Goal: Task Accomplishment & Management: Manage account settings

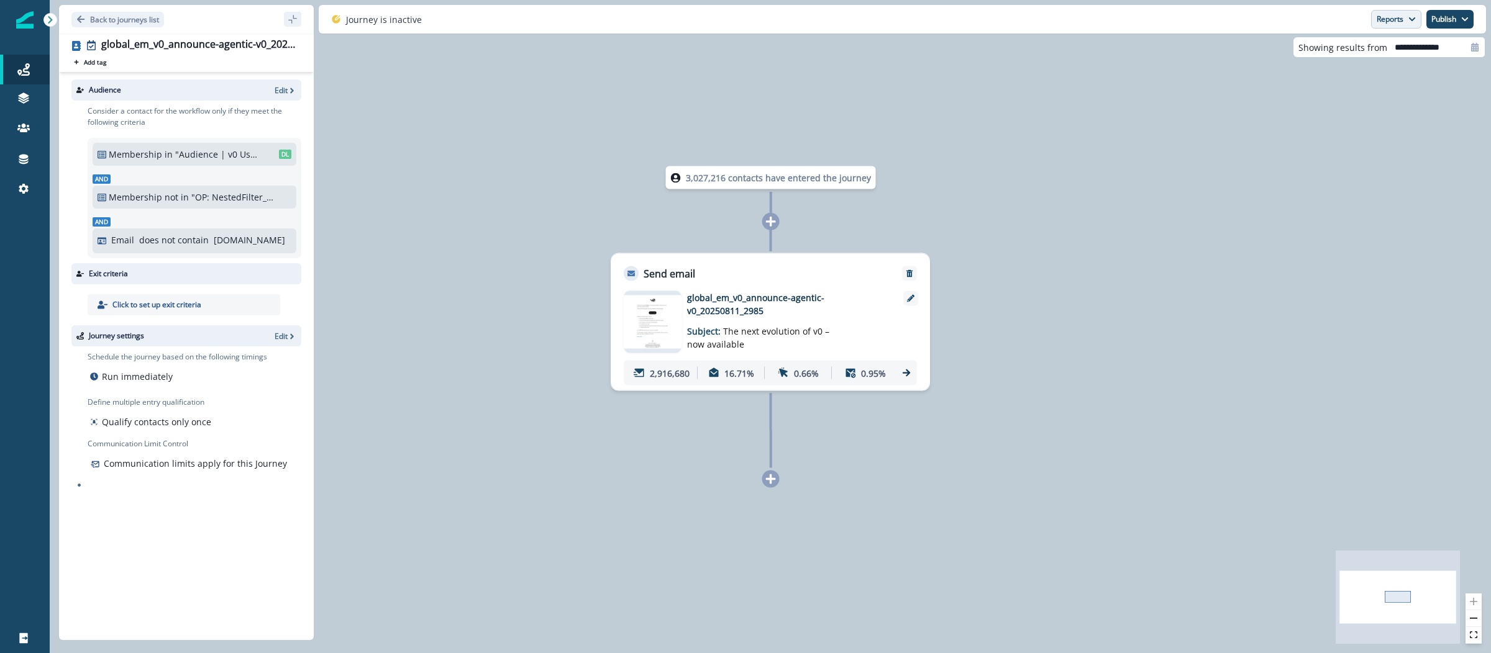
click at [1394, 23] on button "Reports" at bounding box center [1396, 19] width 50 height 19
click at [1374, 52] on button "Email Report" at bounding box center [1350, 50] width 140 height 22
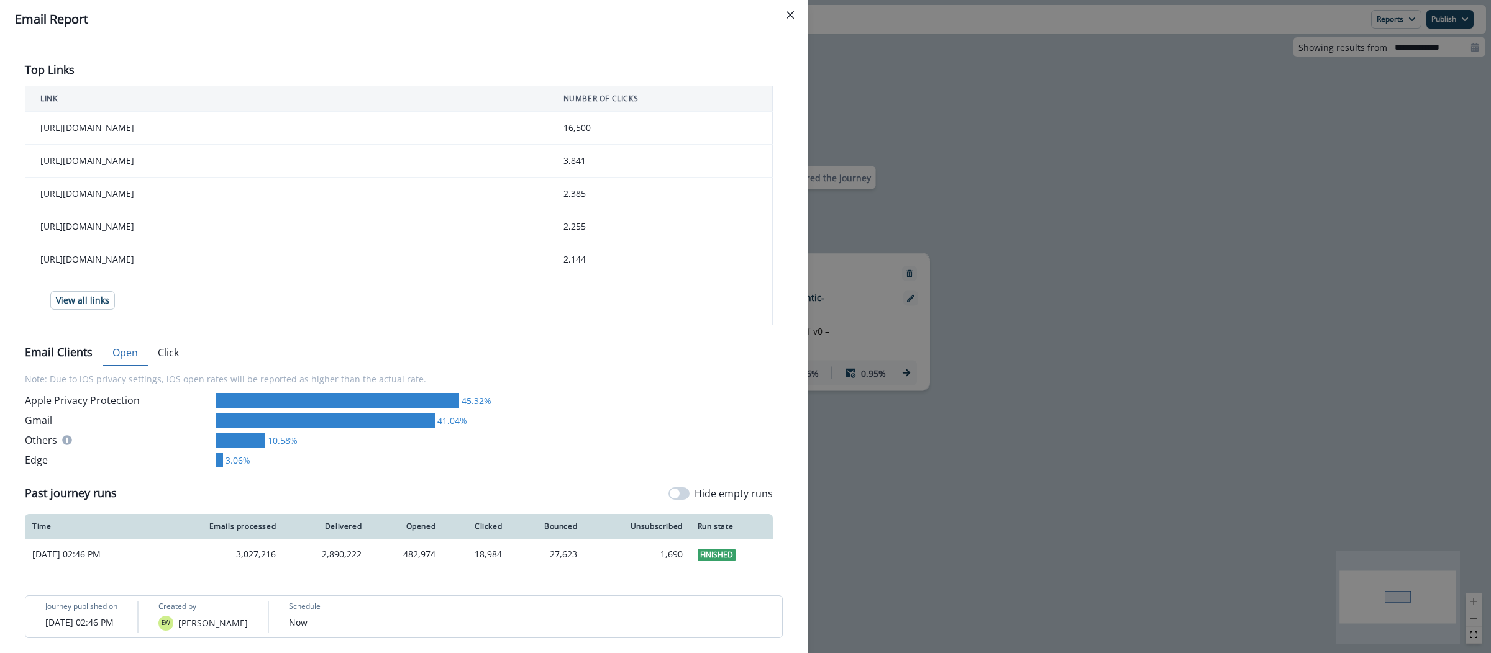
scroll to position [472, 0]
drag, startPoint x: 390, startPoint y: 556, endPoint x: 350, endPoint y: 556, distance: 39.7
click at [350, 556] on div "2,890,222" at bounding box center [326, 554] width 71 height 12
copy div "2,890,222"
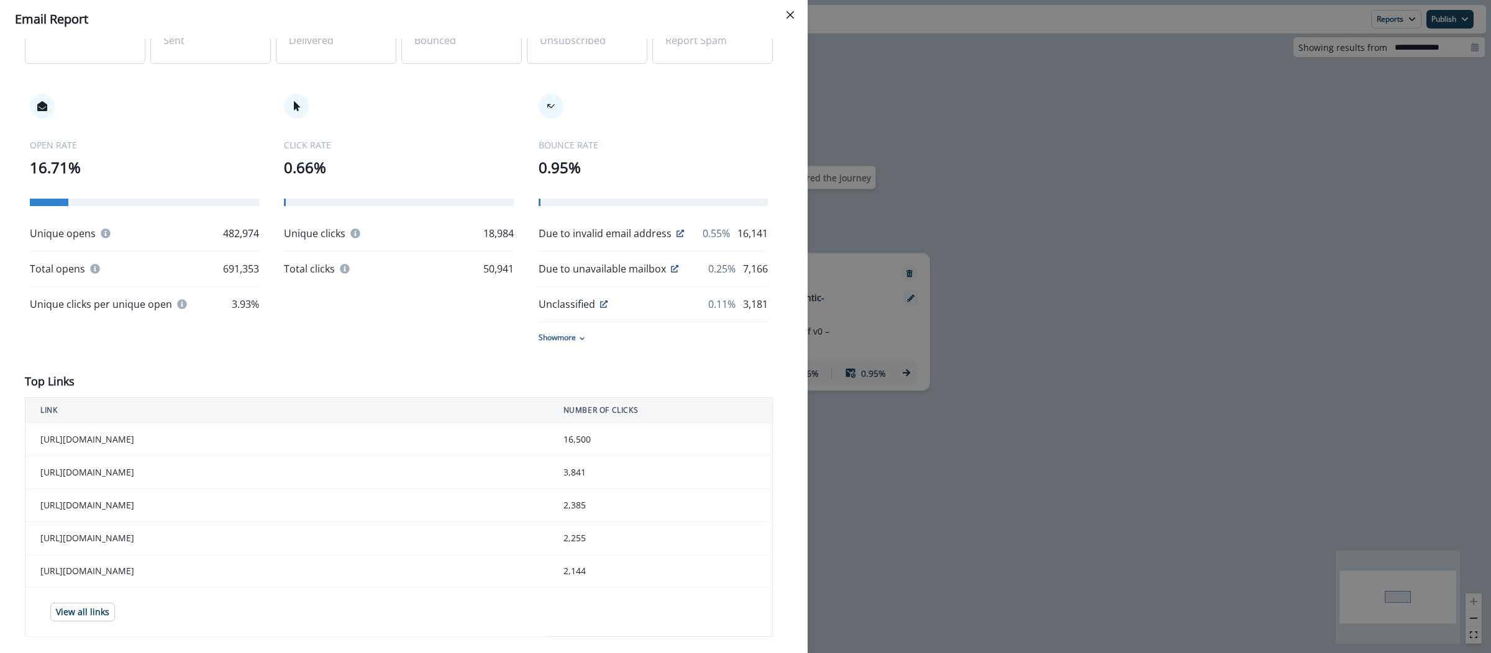
scroll to position [0, 0]
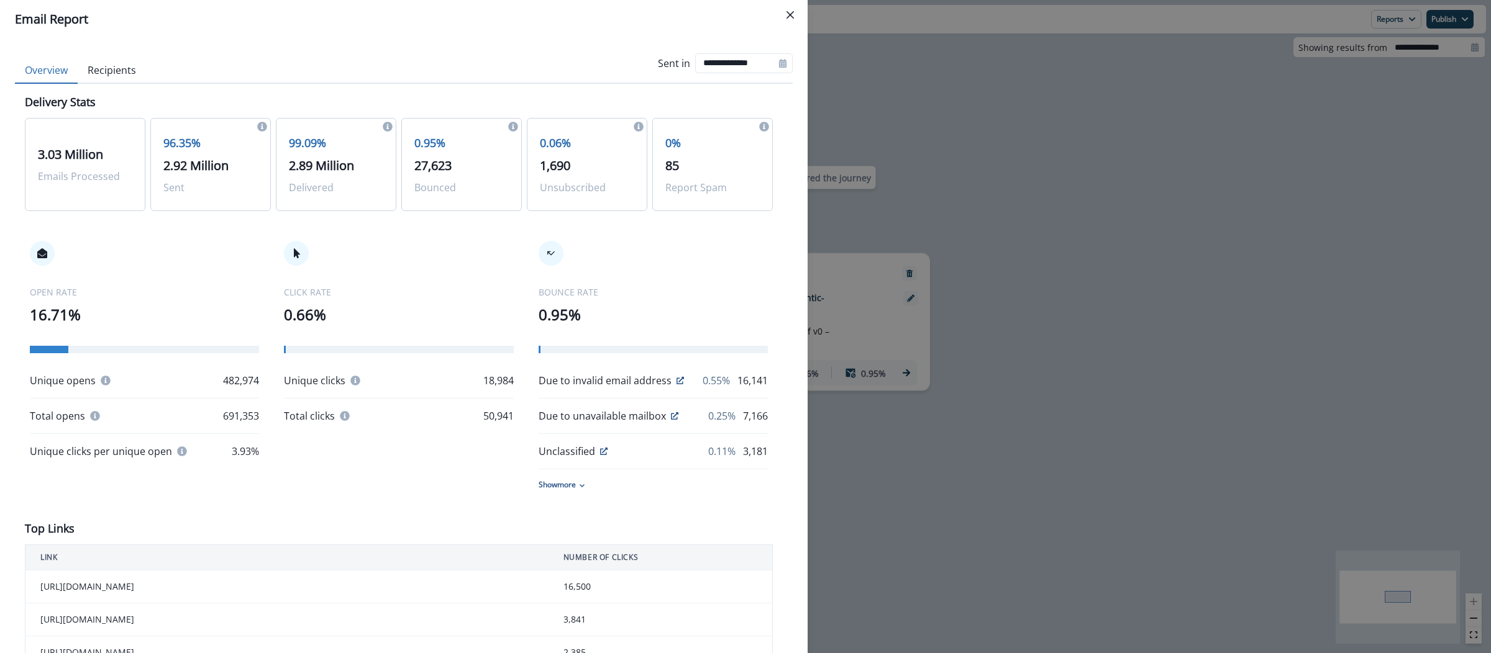
click at [987, 94] on div "**********" at bounding box center [745, 326] width 1491 height 653
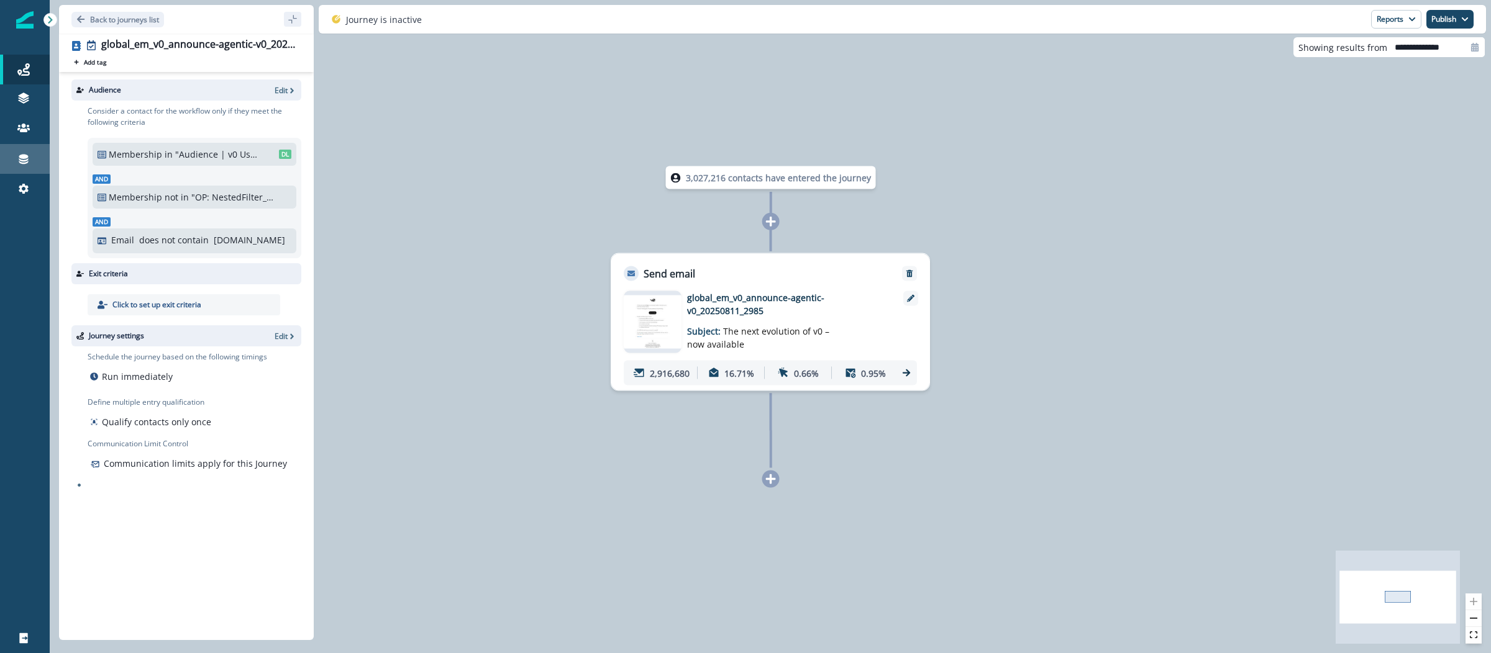
click at [16, 157] on div "Connections" at bounding box center [25, 159] width 40 height 15
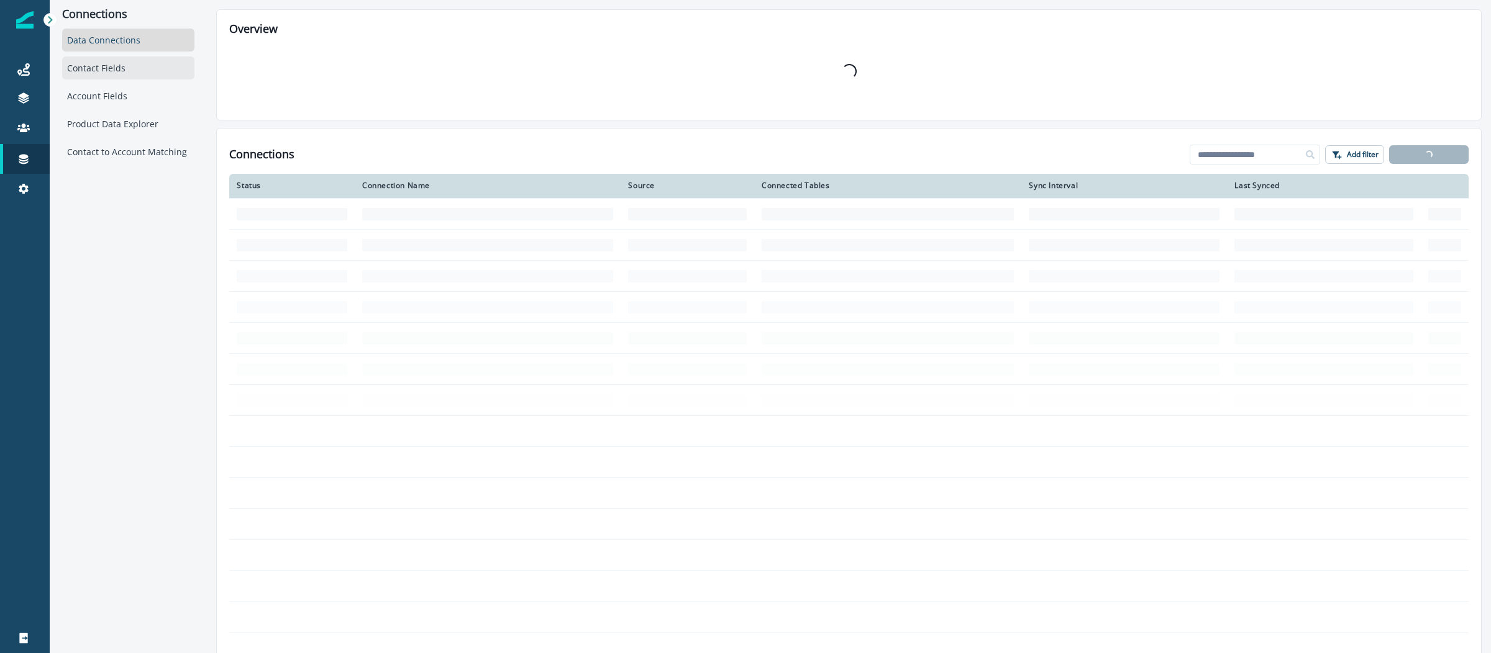
click at [135, 69] on div "Contact Fields" at bounding box center [128, 68] width 132 height 23
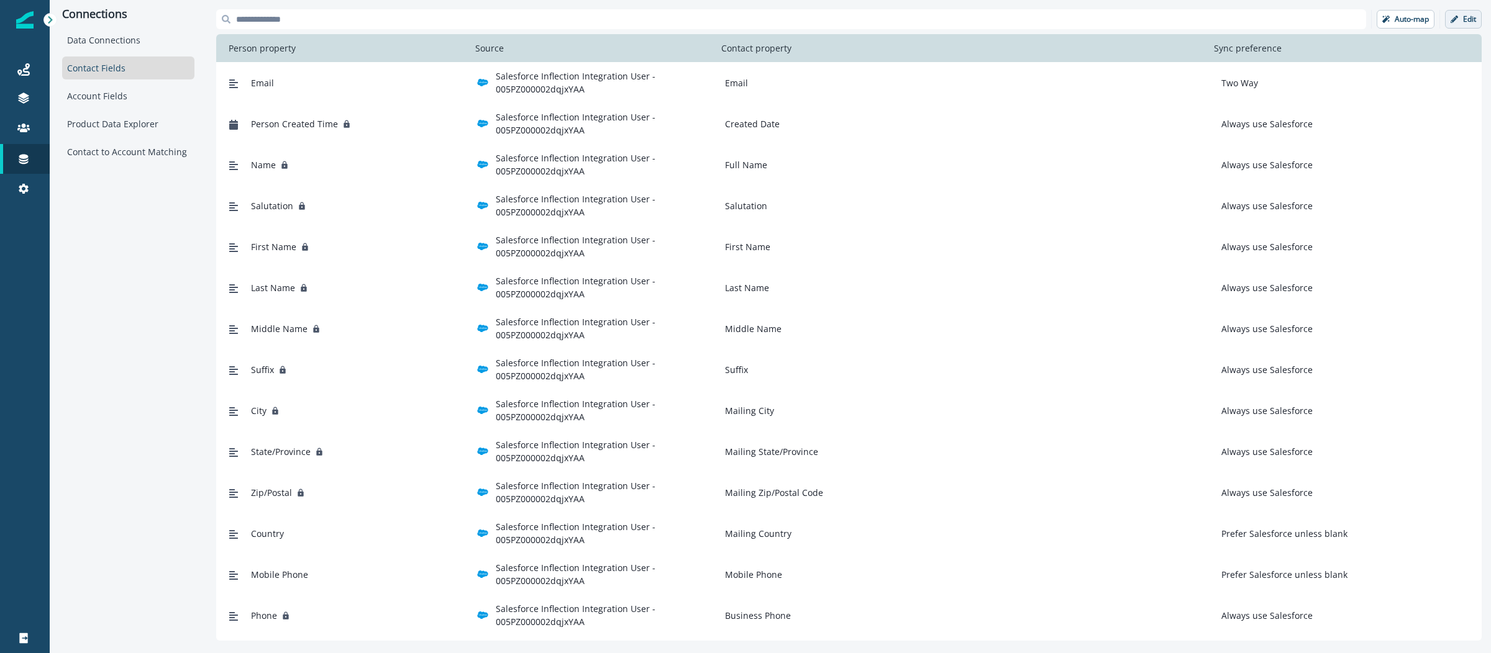
click at [1457, 19] on icon "button" at bounding box center [1453, 19] width 7 height 7
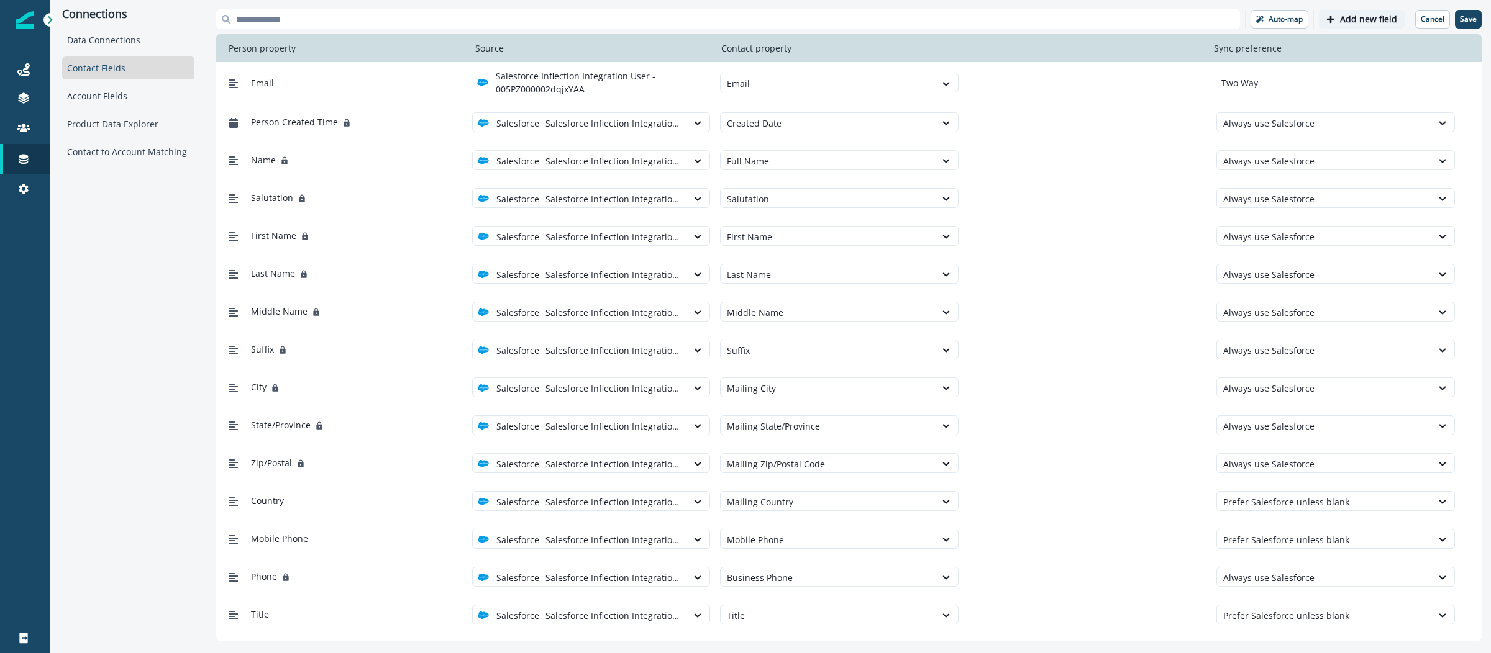
click at [1353, 23] on p "Add new field" at bounding box center [1368, 19] width 57 height 11
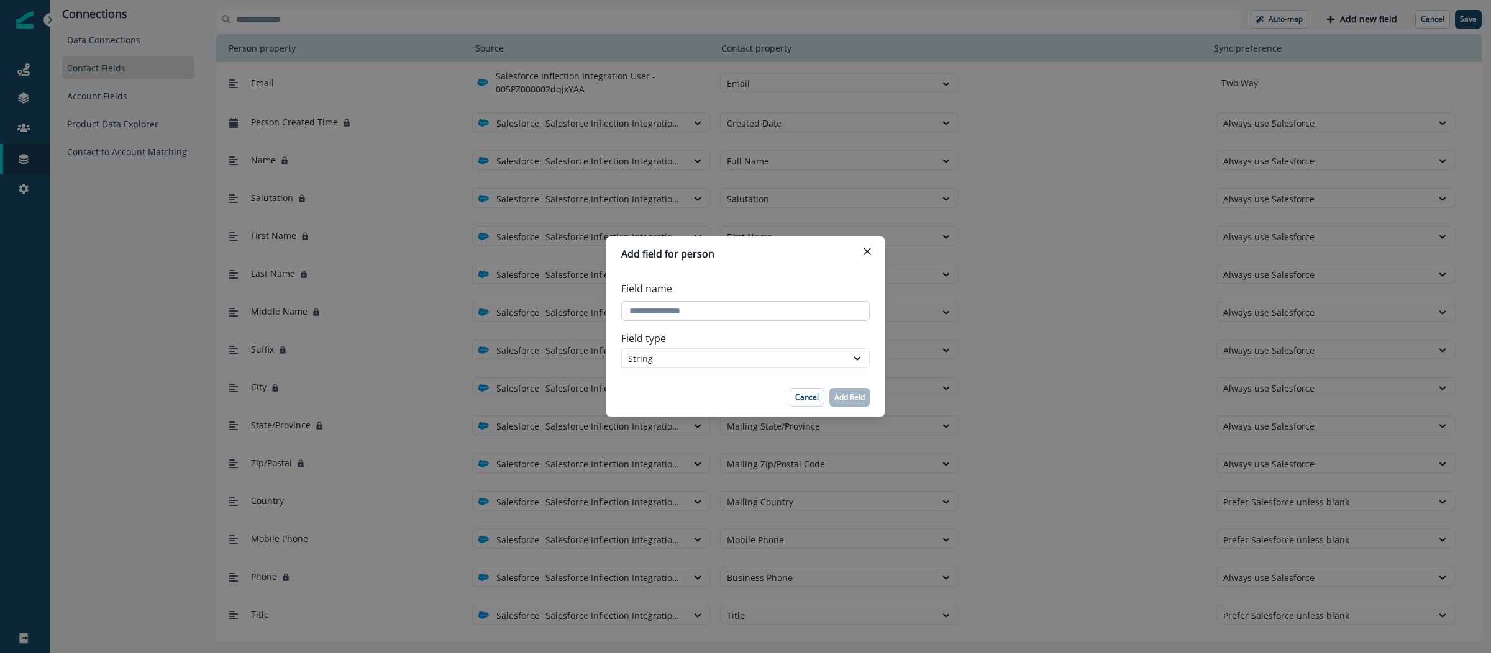
click at [795, 314] on input "Field name" at bounding box center [745, 311] width 248 height 20
paste input "**********"
type input "**********"
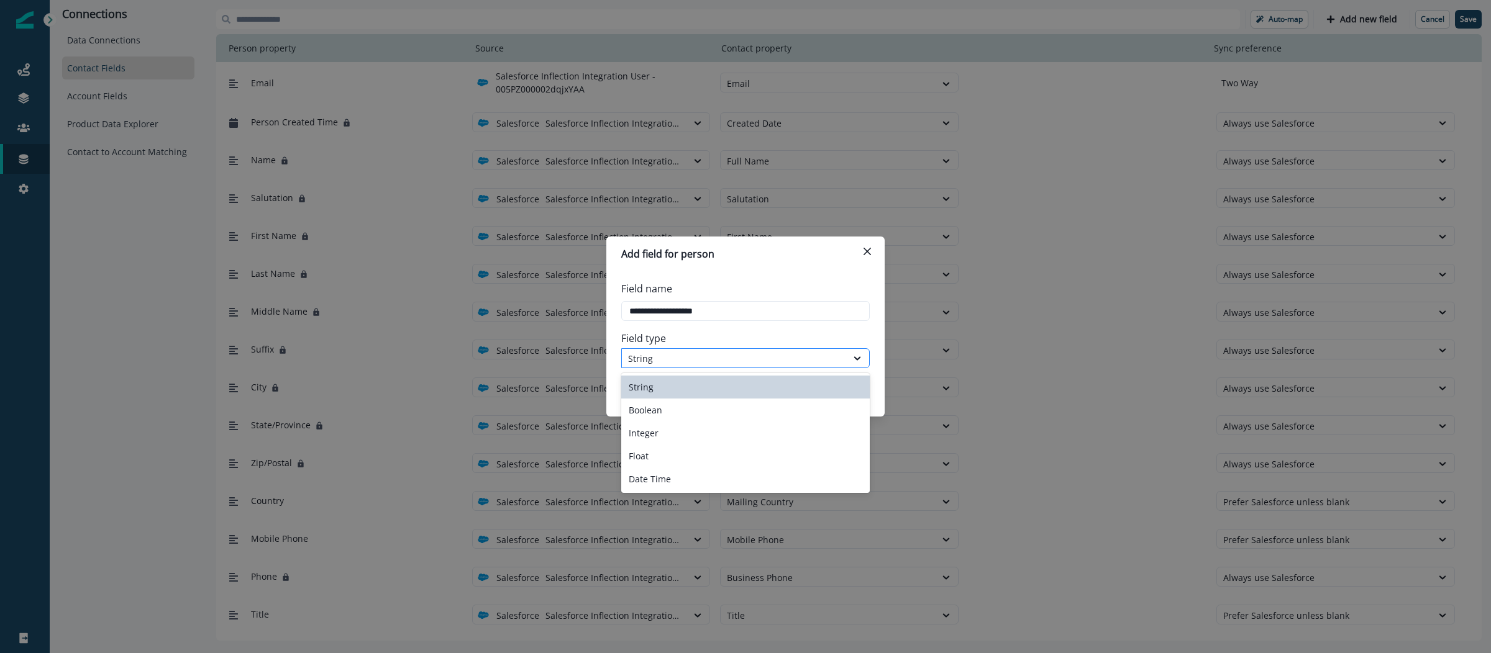
click at [782, 352] on div "String" at bounding box center [734, 358] width 212 height 13
click at [679, 386] on div "String" at bounding box center [745, 387] width 248 height 23
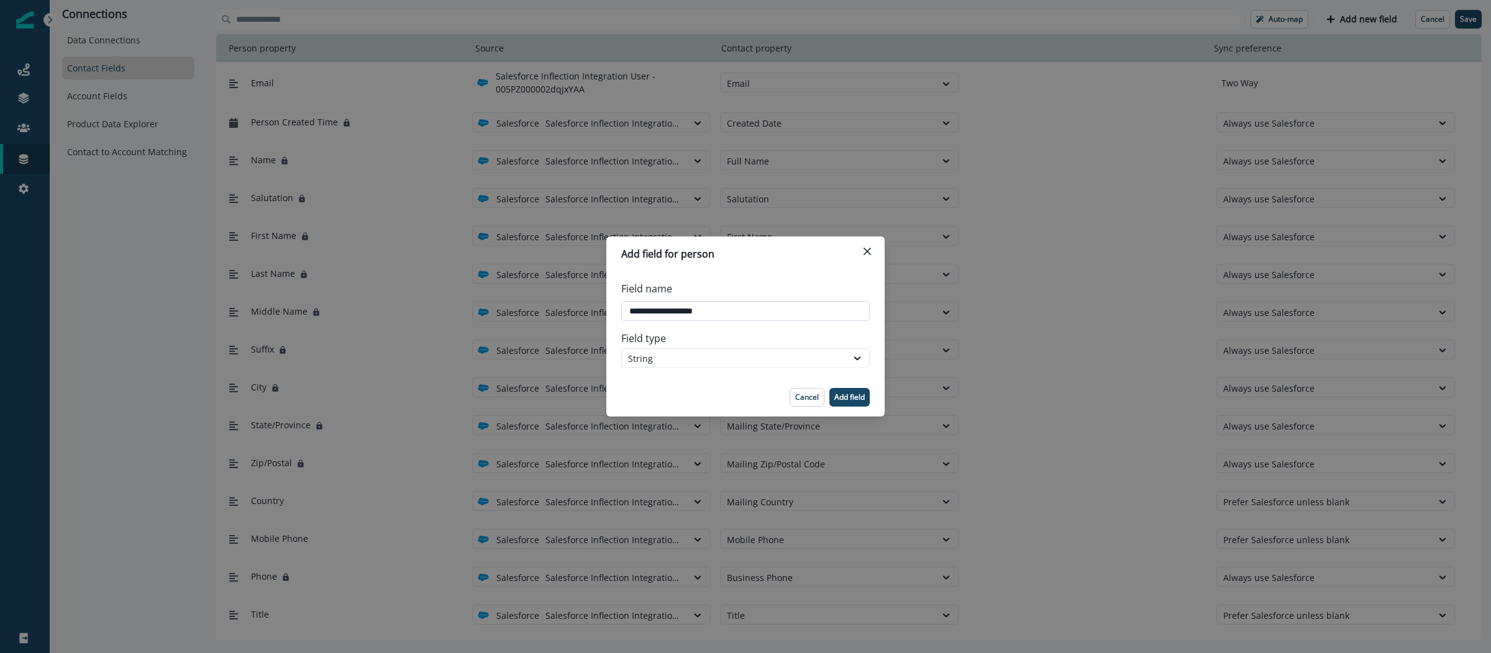
click at [772, 304] on input "Field name" at bounding box center [745, 311] width 248 height 20
click at [738, 307] on input "Field name" at bounding box center [745, 311] width 248 height 20
click at [842, 396] on p "Add field" at bounding box center [849, 397] width 30 height 9
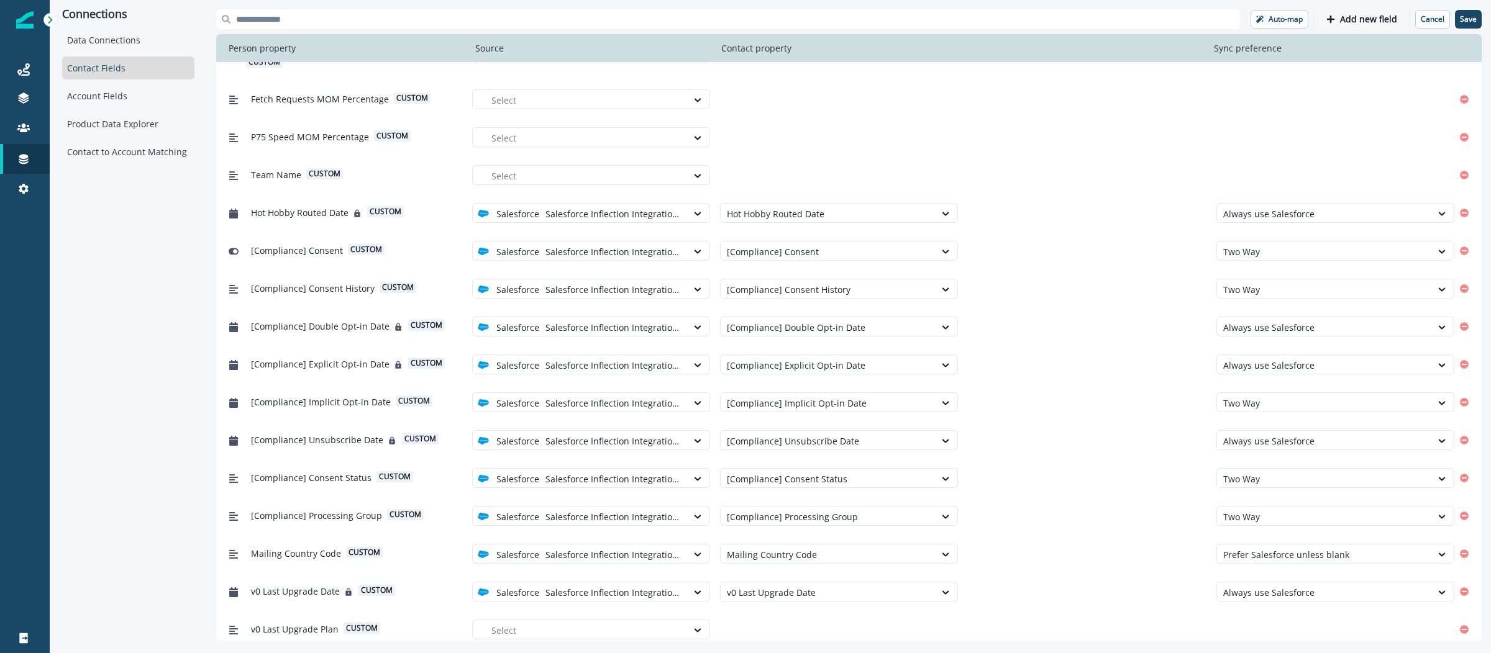
scroll to position [5441, 0]
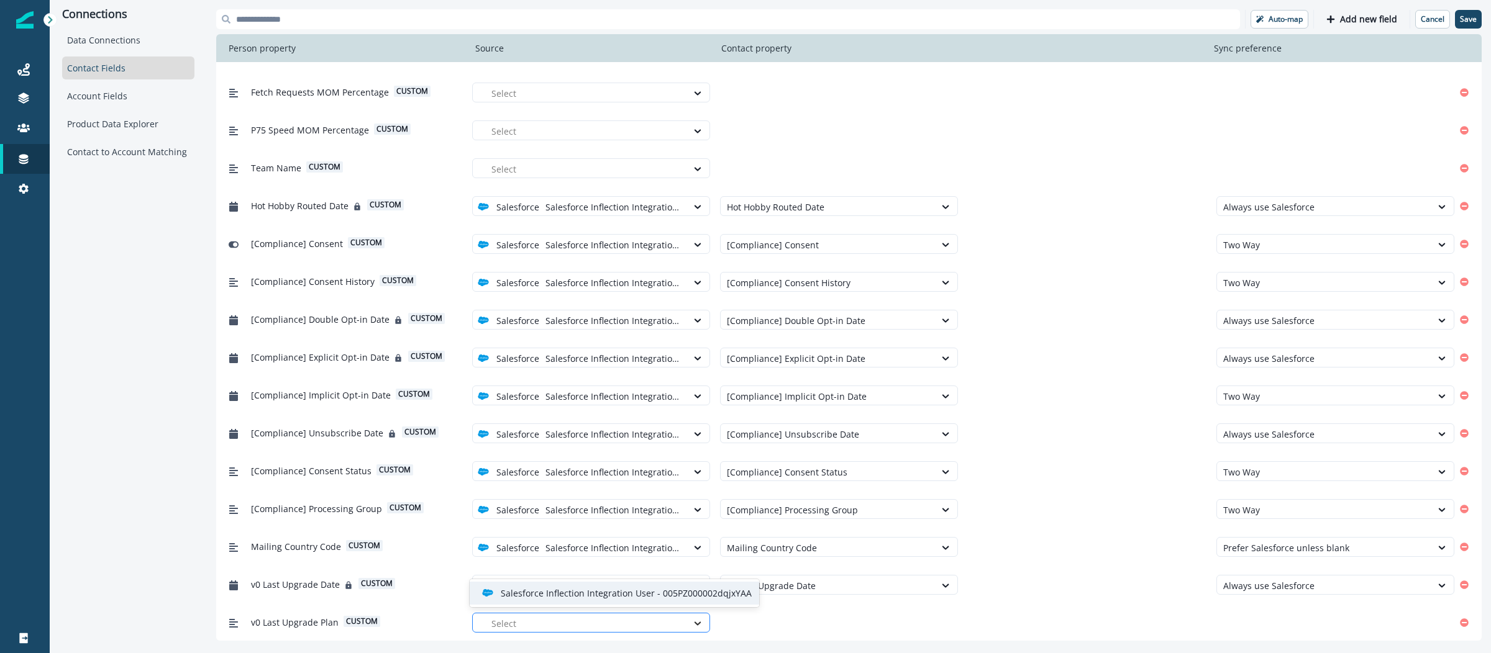
click at [699, 619] on div at bounding box center [697, 623] width 21 height 12
click at [686, 599] on div "Salesforce Inflection Integration User - 005PZ000002dqjxYAA" at bounding box center [614, 593] width 289 height 23
click at [818, 624] on div at bounding box center [828, 624] width 202 height 16
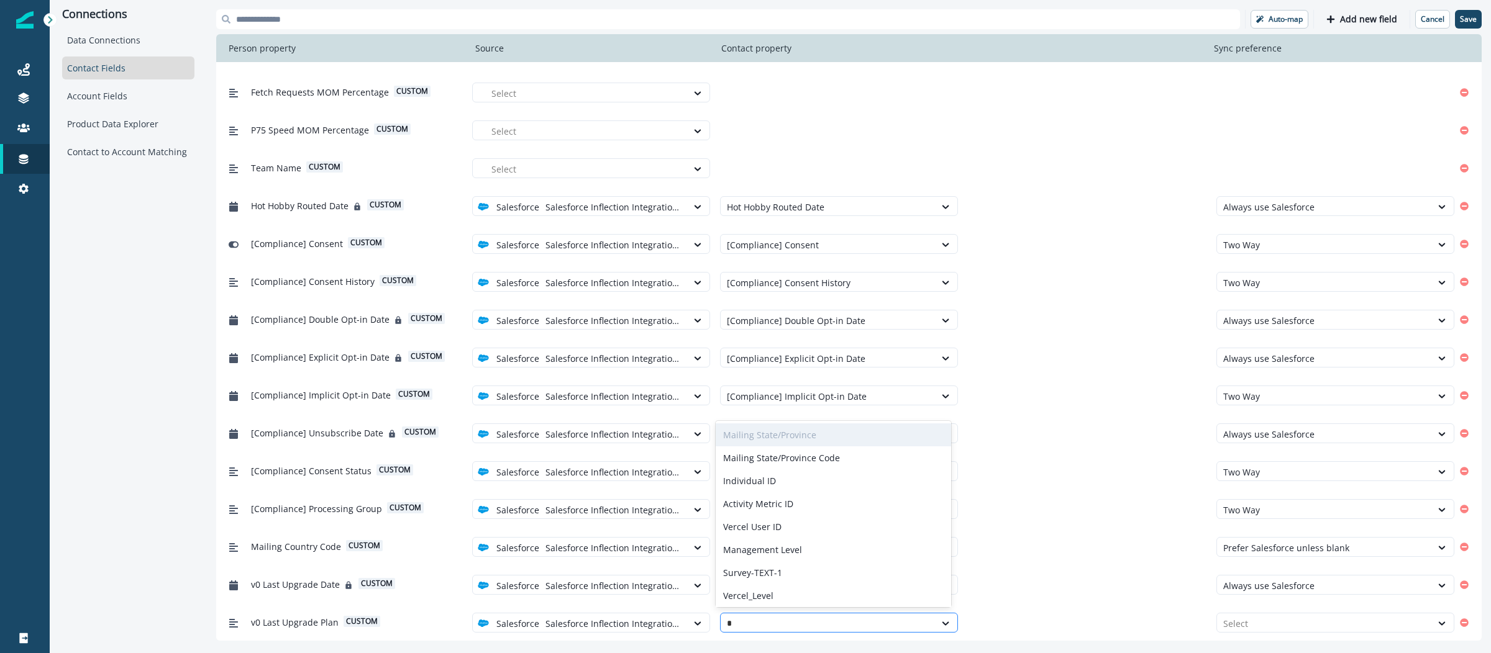
type input "**"
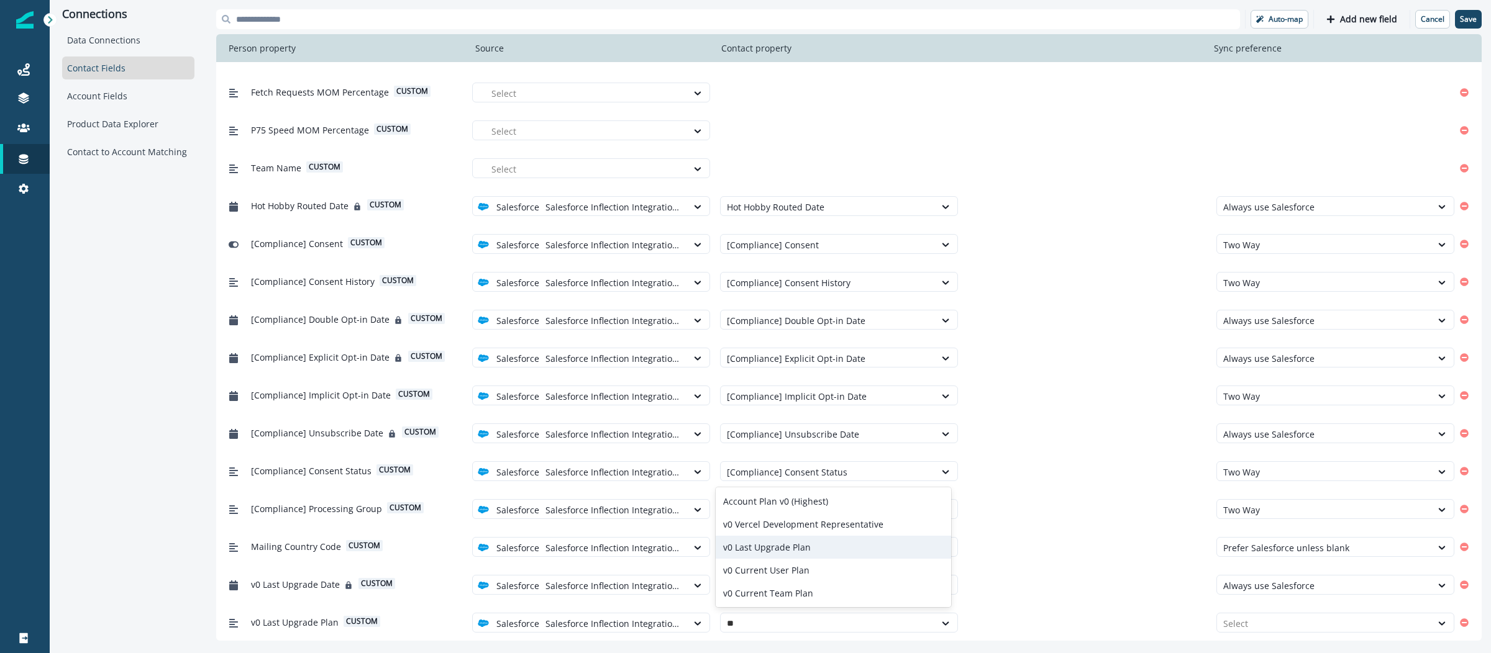
click at [825, 543] on div "v0 Last Upgrade Plan" at bounding box center [833, 547] width 236 height 23
click at [1374, 619] on div at bounding box center [1324, 624] width 202 height 16
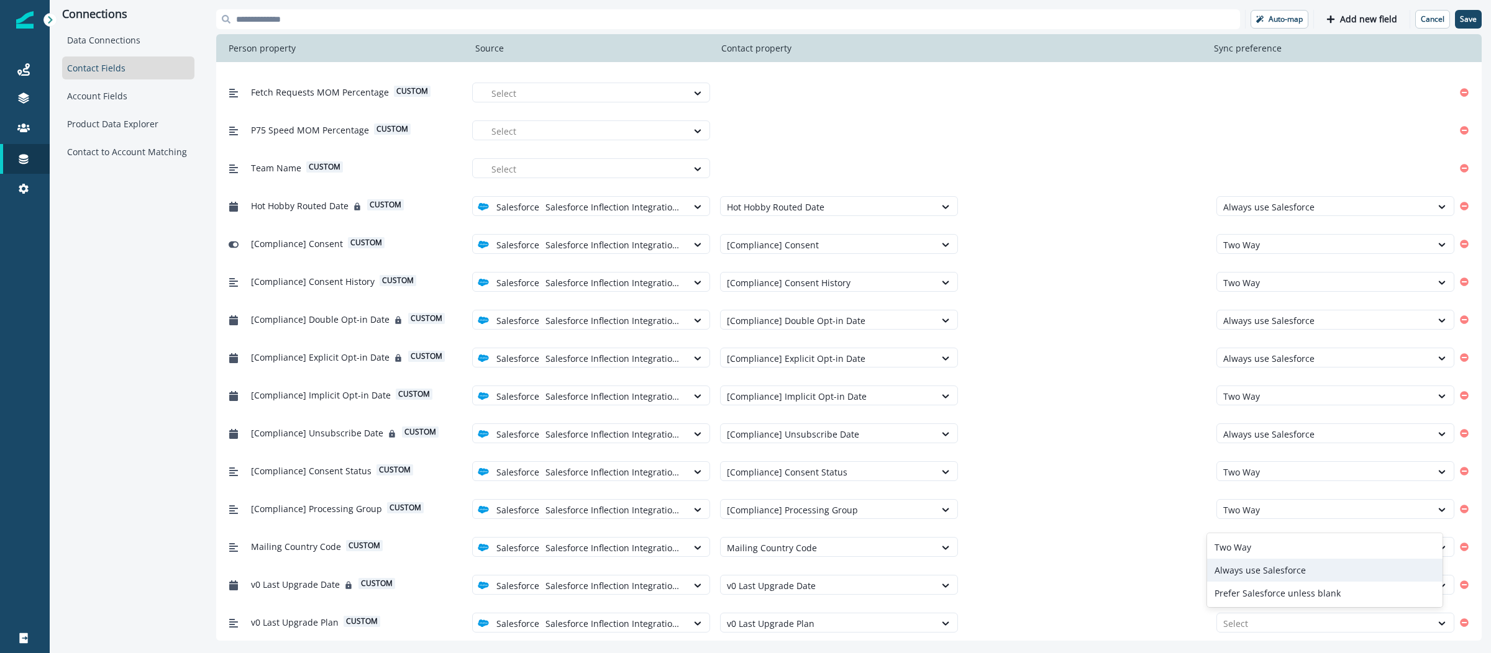
click at [1307, 568] on div "Always use Salesforce" at bounding box center [1325, 570] width 236 height 23
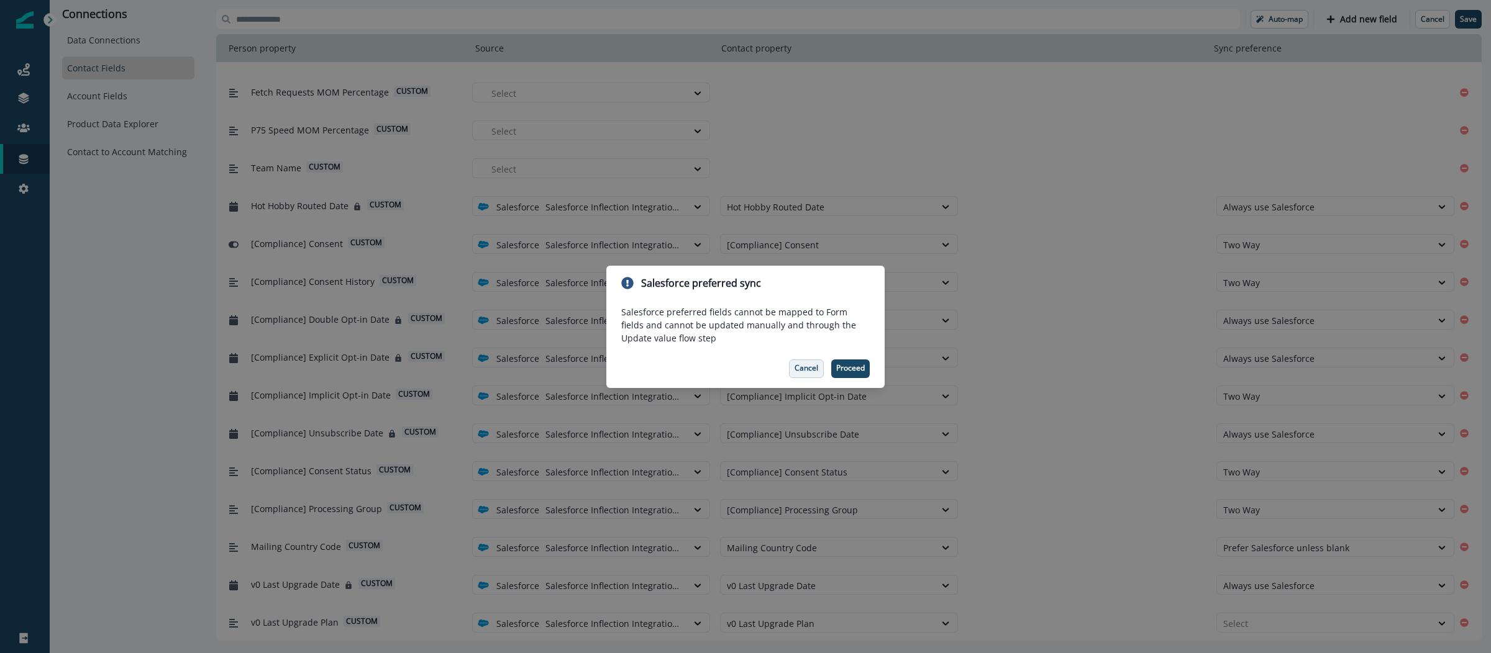
click at [806, 371] on p "Cancel" at bounding box center [806, 368] width 24 height 9
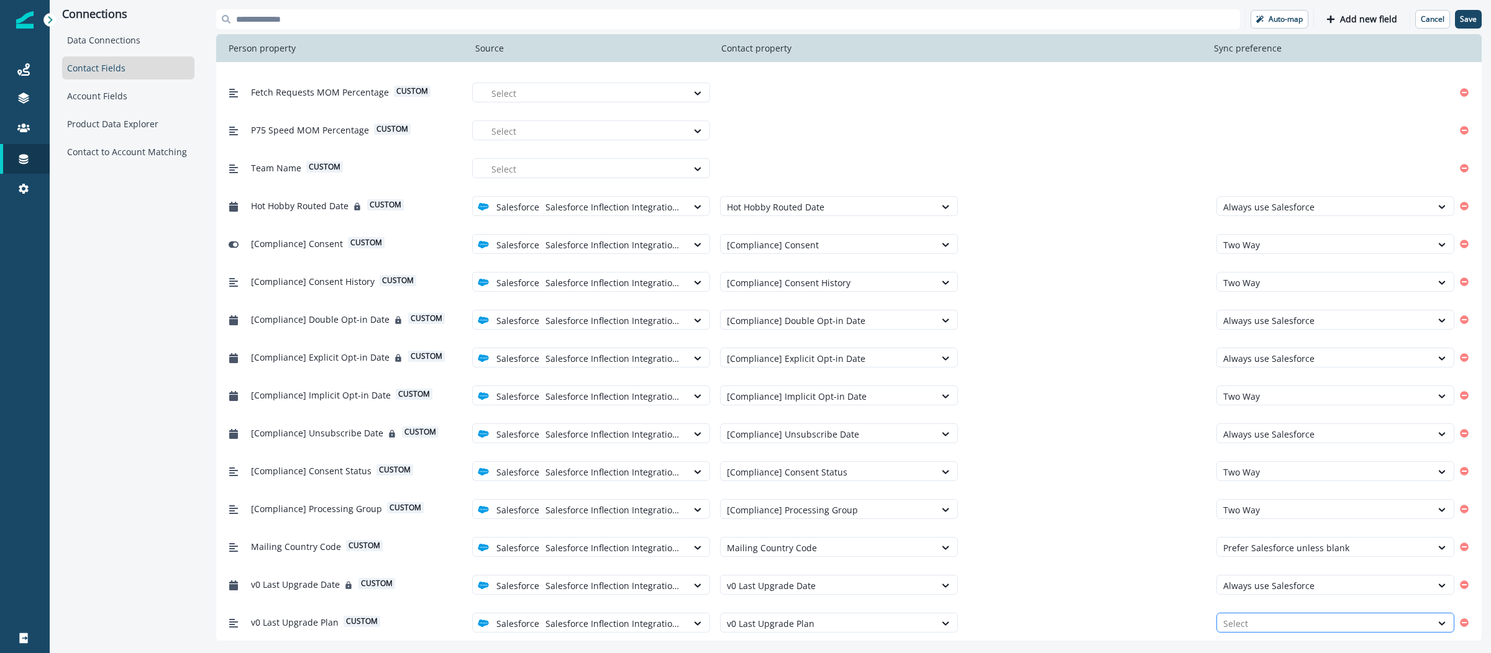
click at [1247, 625] on div at bounding box center [1324, 624] width 202 height 16
click at [1247, 574] on div "Always use Salesforce" at bounding box center [1325, 570] width 236 height 23
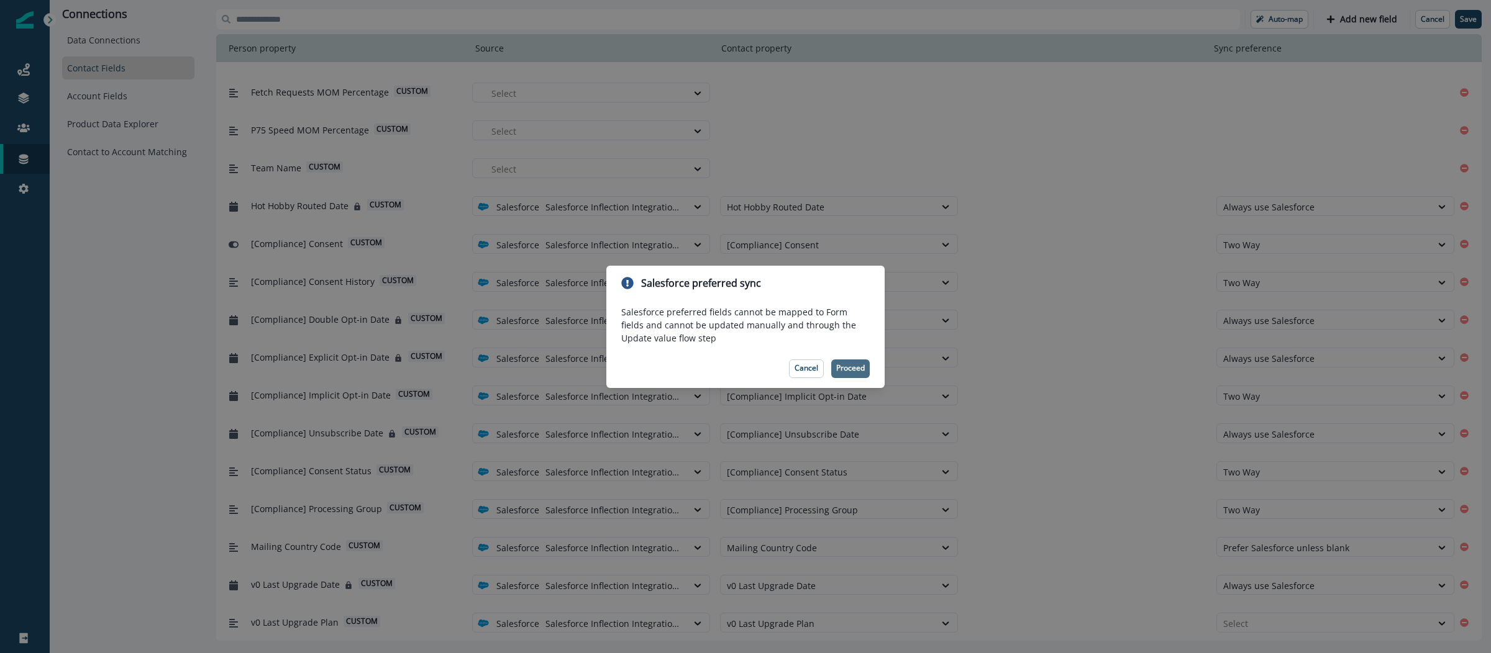
click at [845, 372] on p "Proceed" at bounding box center [850, 368] width 29 height 9
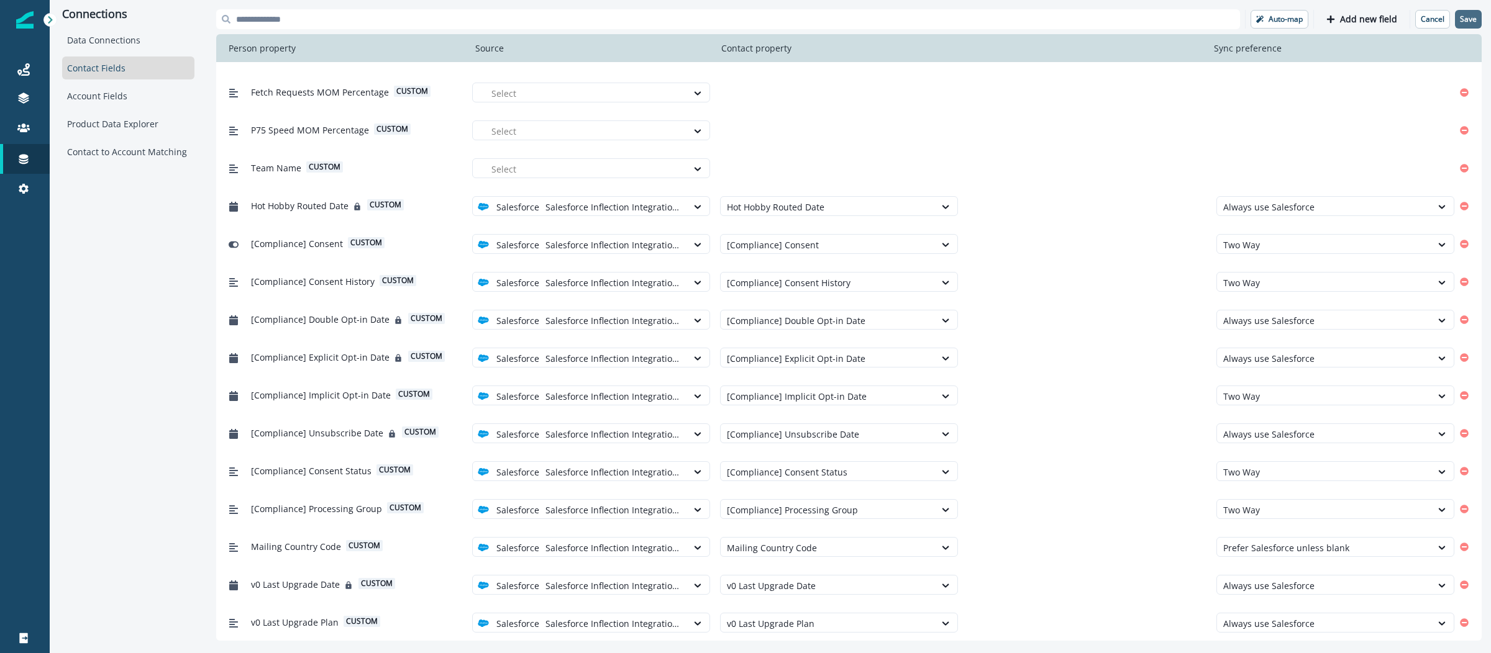
click at [1474, 22] on p "Save" at bounding box center [1467, 19] width 17 height 9
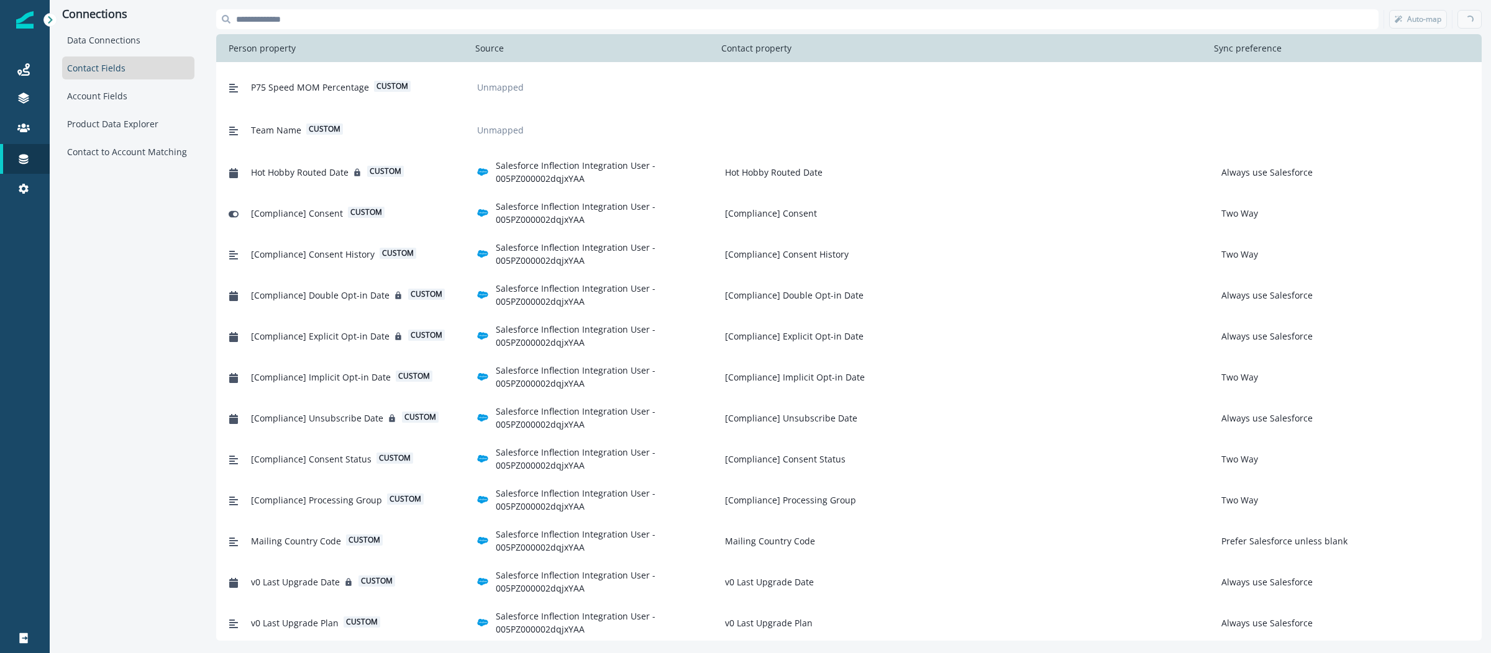
scroll to position [5493, 0]
click at [1465, 17] on p "Edit" at bounding box center [1469, 19] width 13 height 9
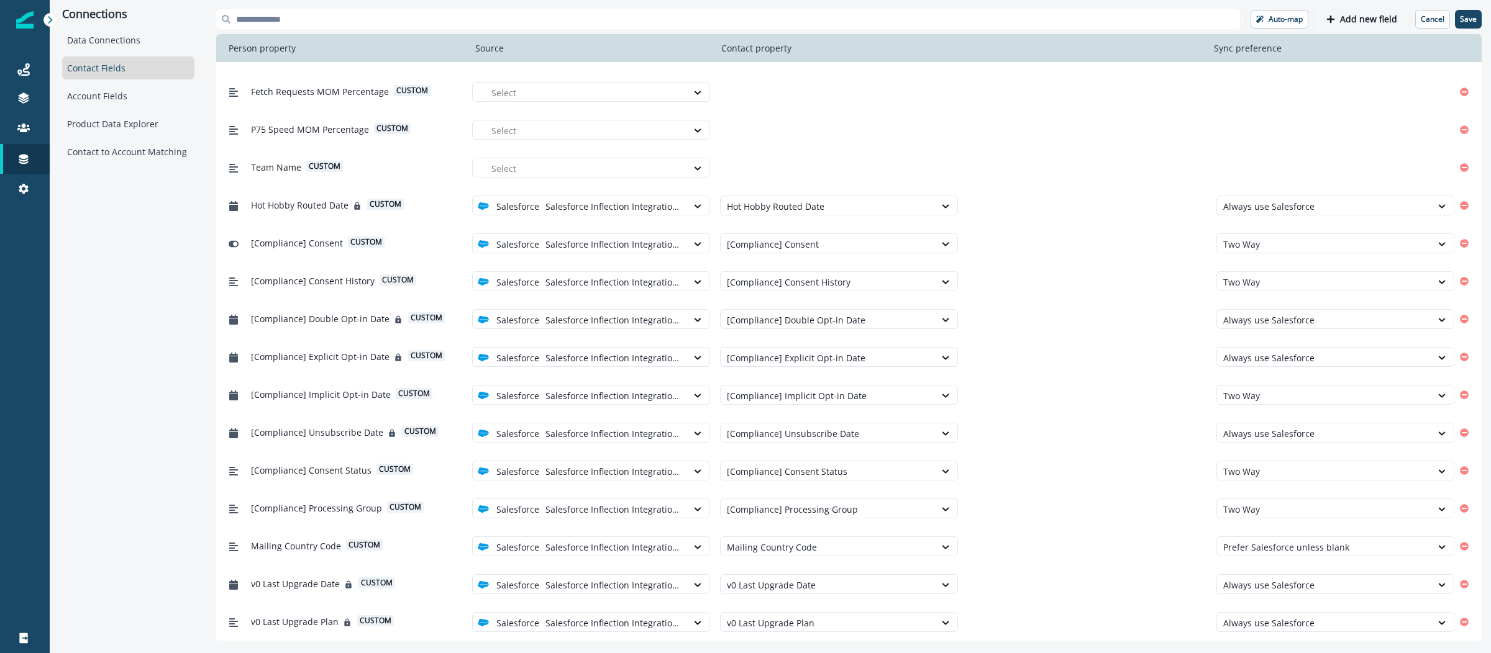
scroll to position [5441, 0]
click at [1345, 20] on p "Add new field" at bounding box center [1368, 19] width 57 height 11
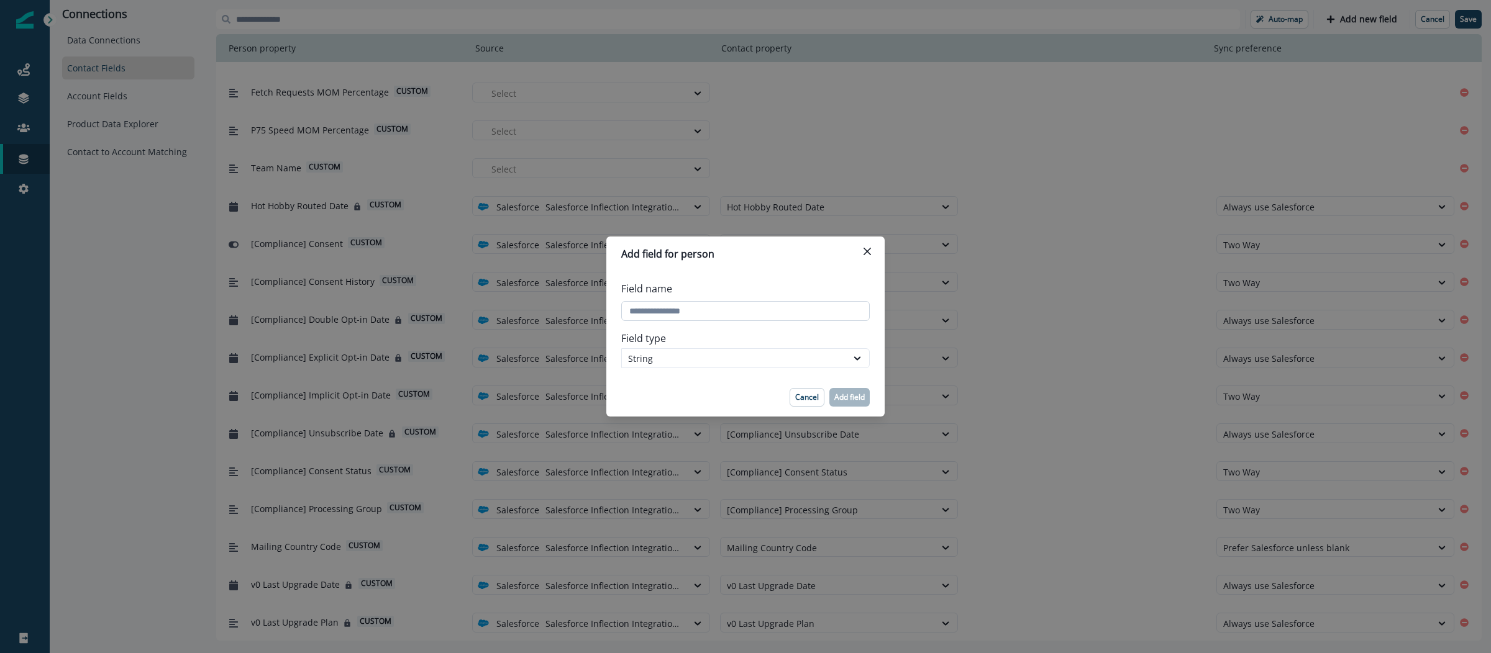
click at [743, 314] on input "Field name" at bounding box center [745, 311] width 248 height 20
paste input "**********"
type input "**********"
click at [742, 356] on div "String" at bounding box center [734, 358] width 212 height 13
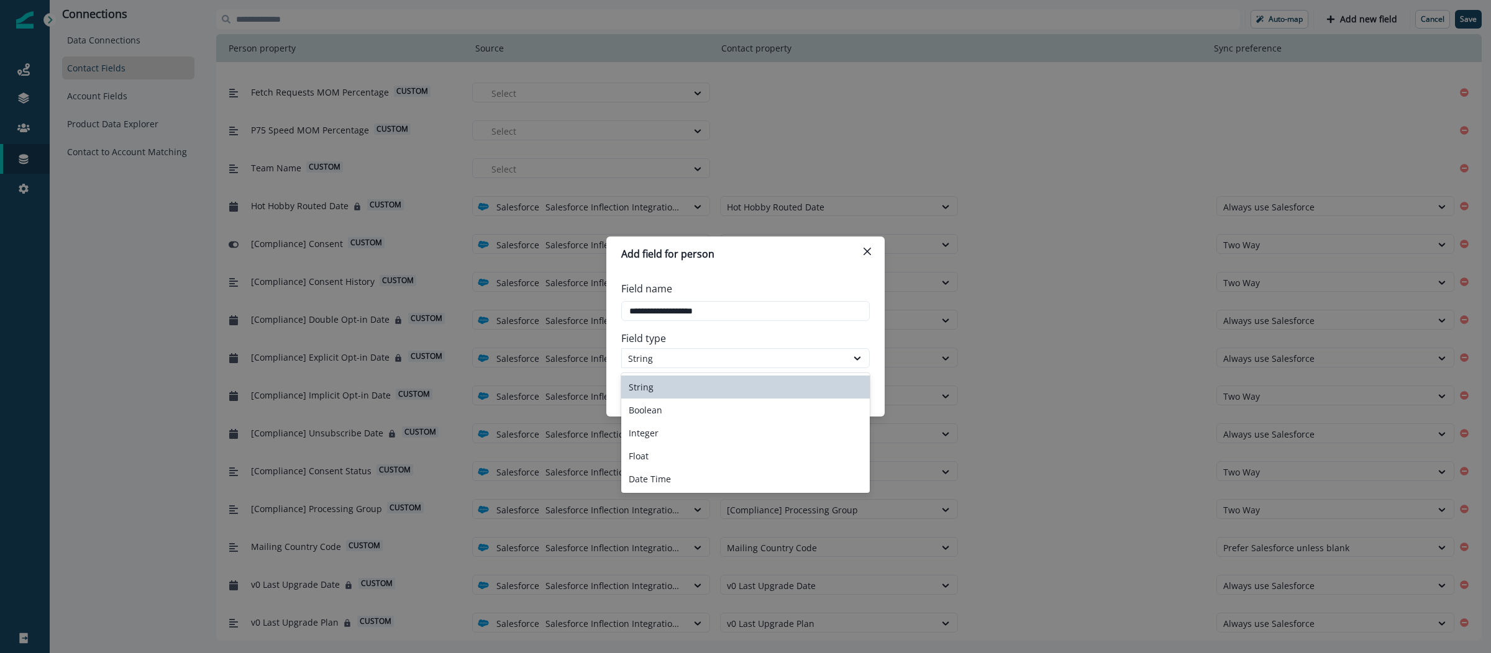
click at [737, 384] on div "String" at bounding box center [745, 387] width 248 height 23
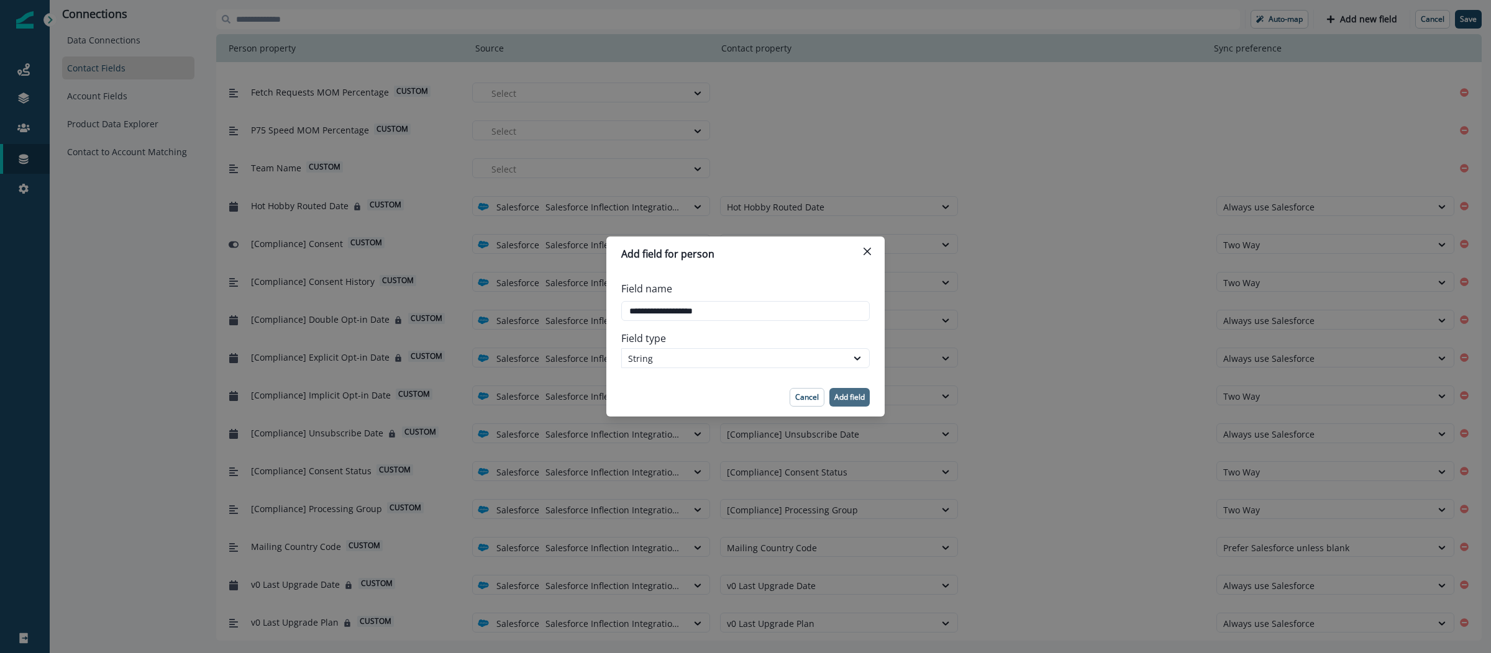
click at [837, 395] on p "Add field" at bounding box center [849, 397] width 30 height 9
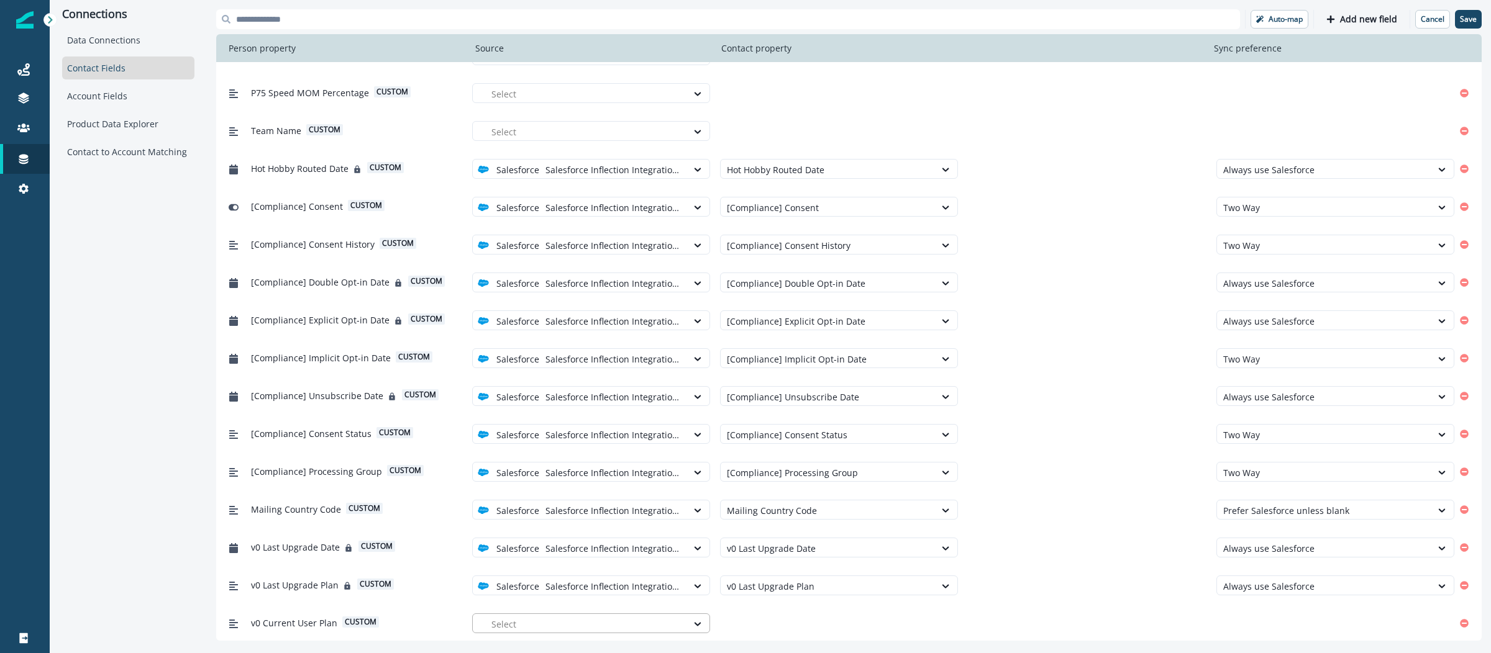
click at [593, 621] on div at bounding box center [585, 625] width 189 height 16
click at [594, 592] on p "Salesforce Inflection Integration User - 005PZ000002dqjxYAA" at bounding box center [626, 594] width 251 height 13
click at [766, 627] on div at bounding box center [828, 625] width 202 height 16
type input "**"
click at [769, 570] on div "v0 Current User Plan" at bounding box center [833, 571] width 236 height 23
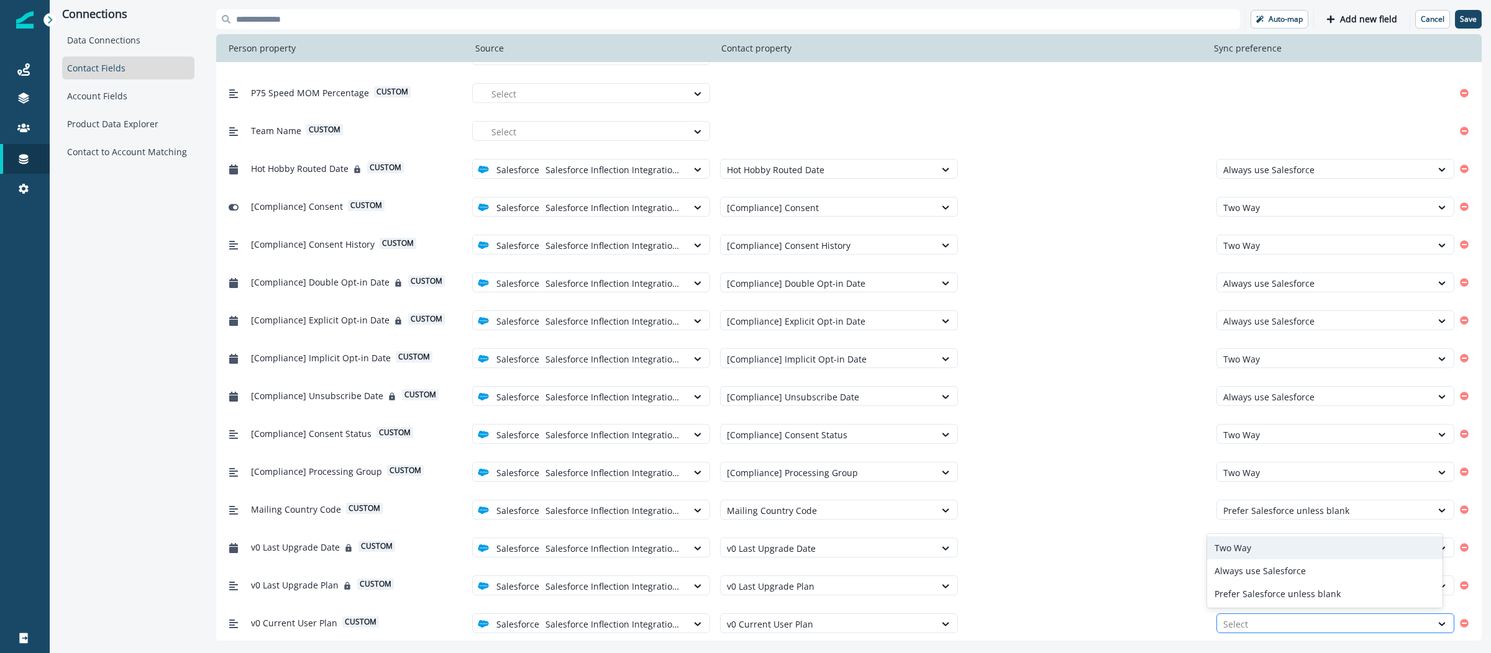
click at [1270, 624] on div at bounding box center [1324, 625] width 202 height 16
click at [1260, 574] on div "Always use Salesforce" at bounding box center [1325, 571] width 236 height 23
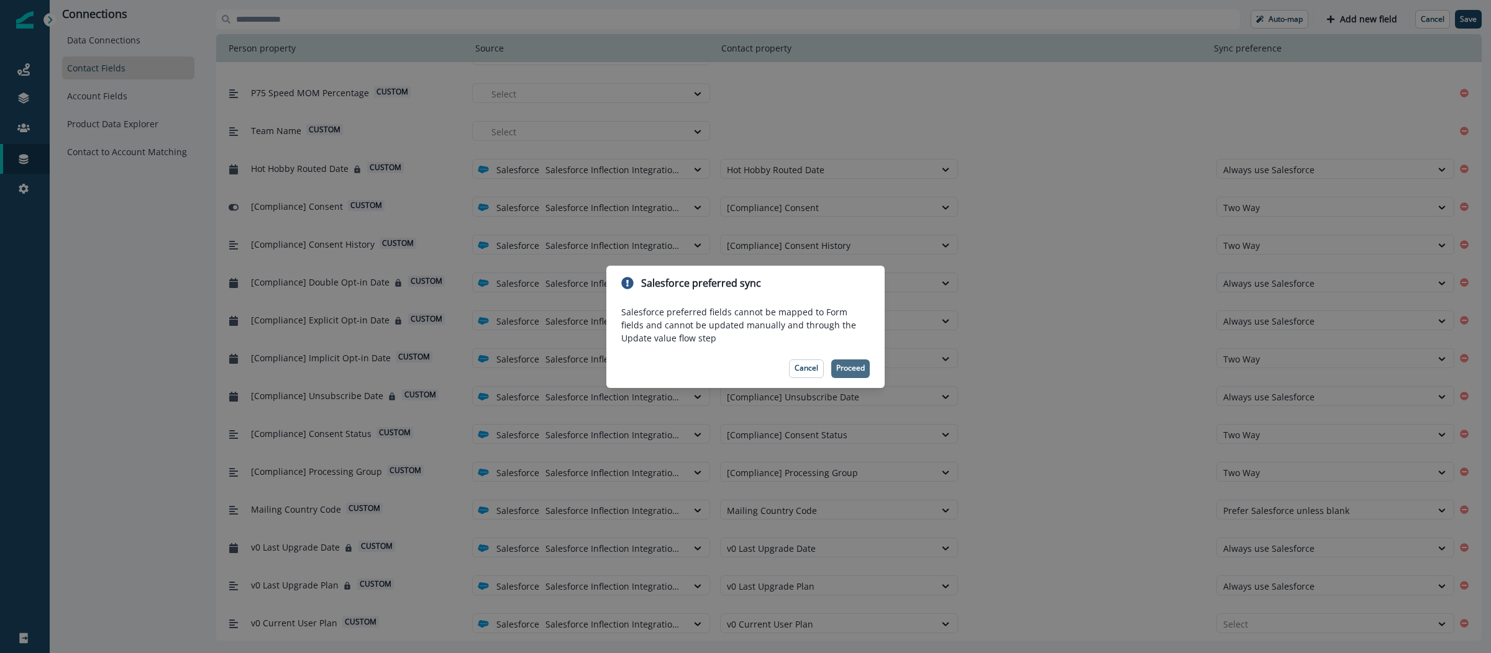
click at [852, 371] on p "Proceed" at bounding box center [850, 368] width 29 height 9
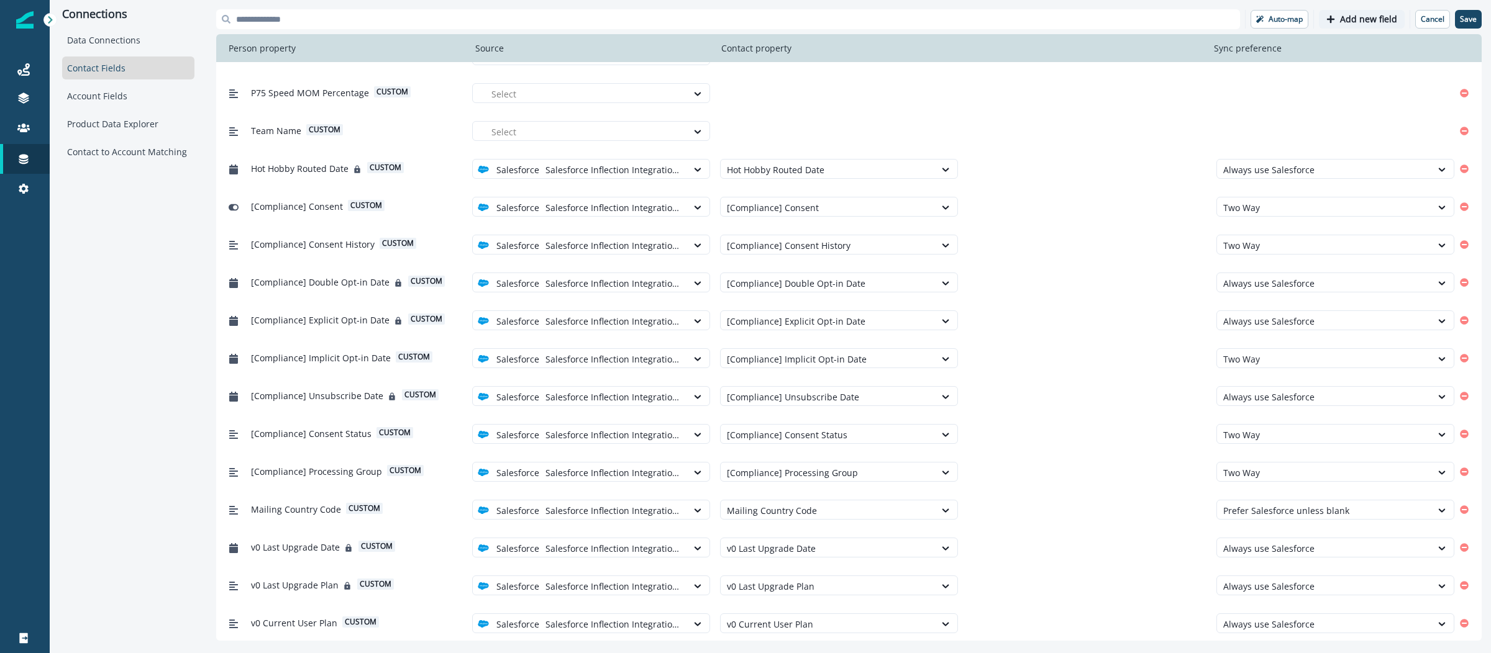
click at [1362, 14] on p "Add new field" at bounding box center [1368, 19] width 57 height 11
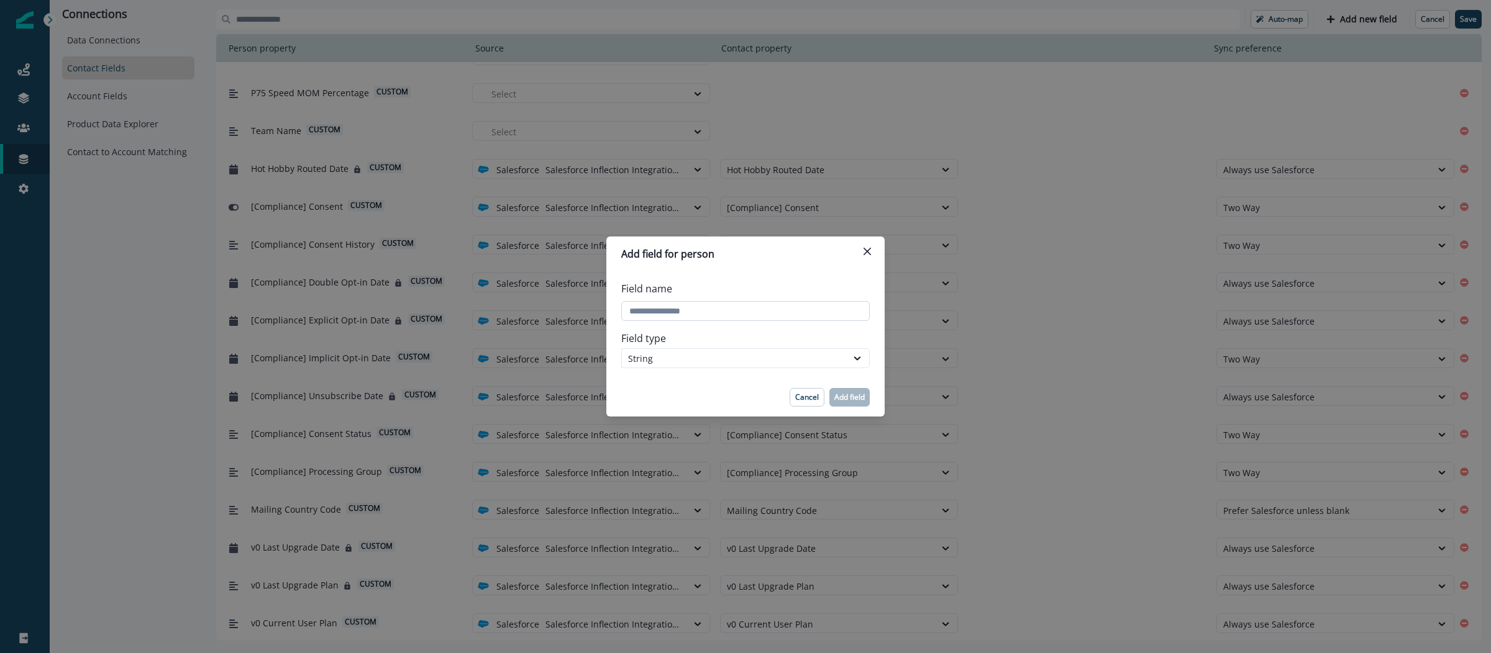
click at [679, 307] on input "Field name" at bounding box center [745, 311] width 248 height 20
paste input "**********"
type input "**********"
click at [850, 401] on p "Add field" at bounding box center [849, 397] width 30 height 9
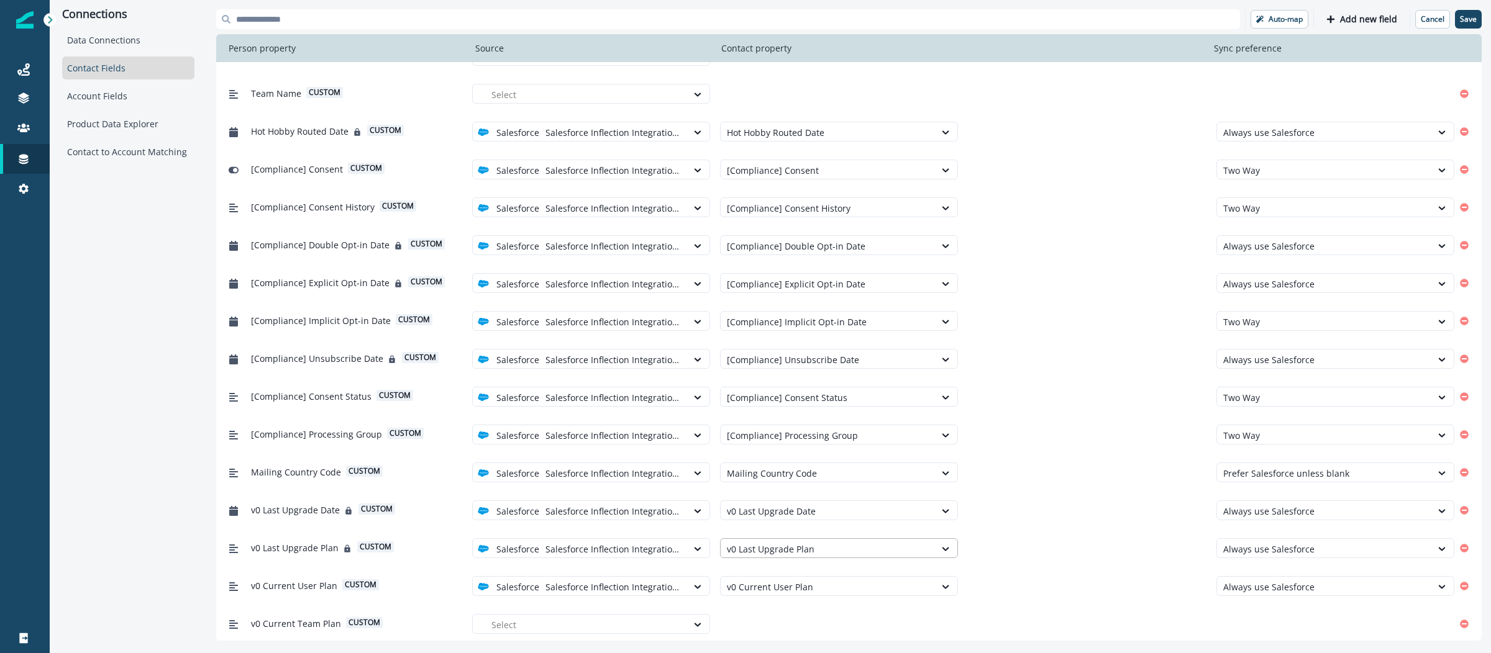
scroll to position [5516, 0]
click at [692, 618] on icon at bounding box center [697, 624] width 11 height 12
click at [673, 602] on div "Salesforce Inflection Integration User - 005PZ000002dqjxYAA" at bounding box center [614, 593] width 289 height 23
click at [764, 622] on div at bounding box center [828, 625] width 202 height 16
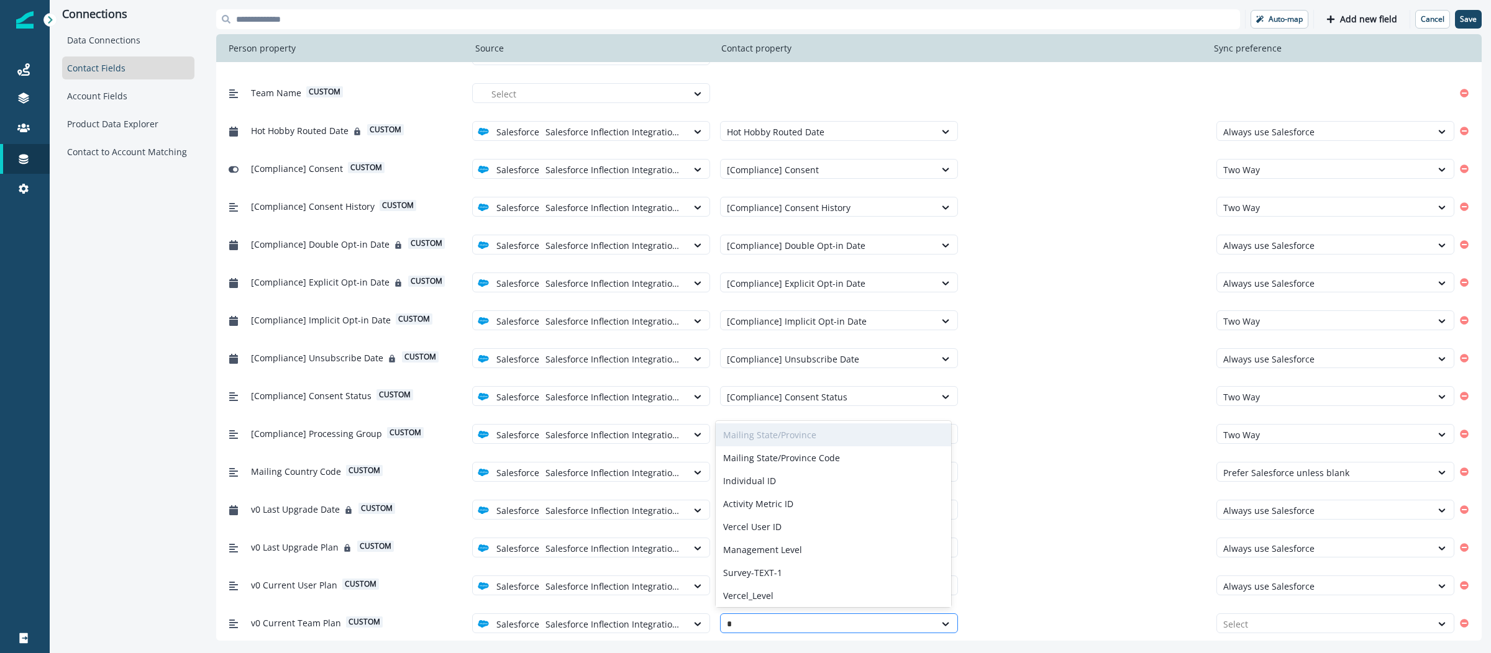
type input "**"
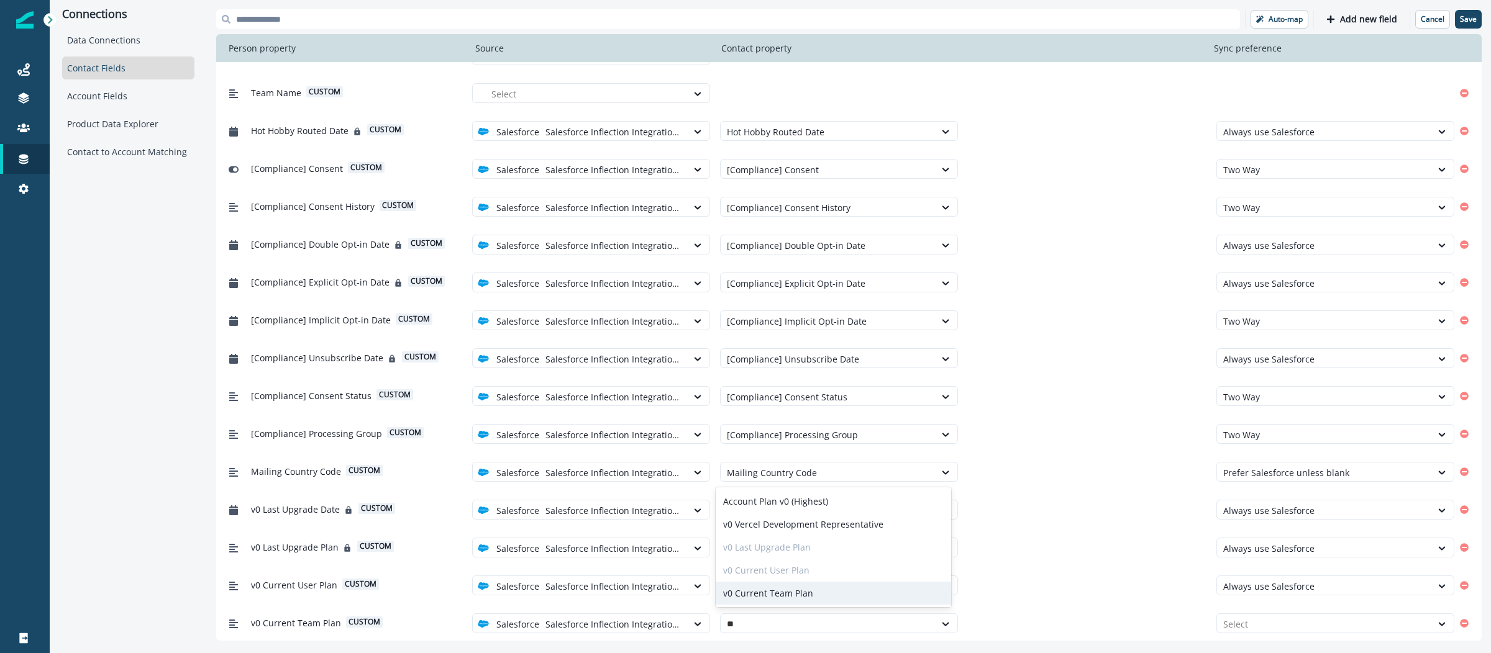
click at [784, 591] on div "v0 Current Team Plan" at bounding box center [833, 593] width 236 height 23
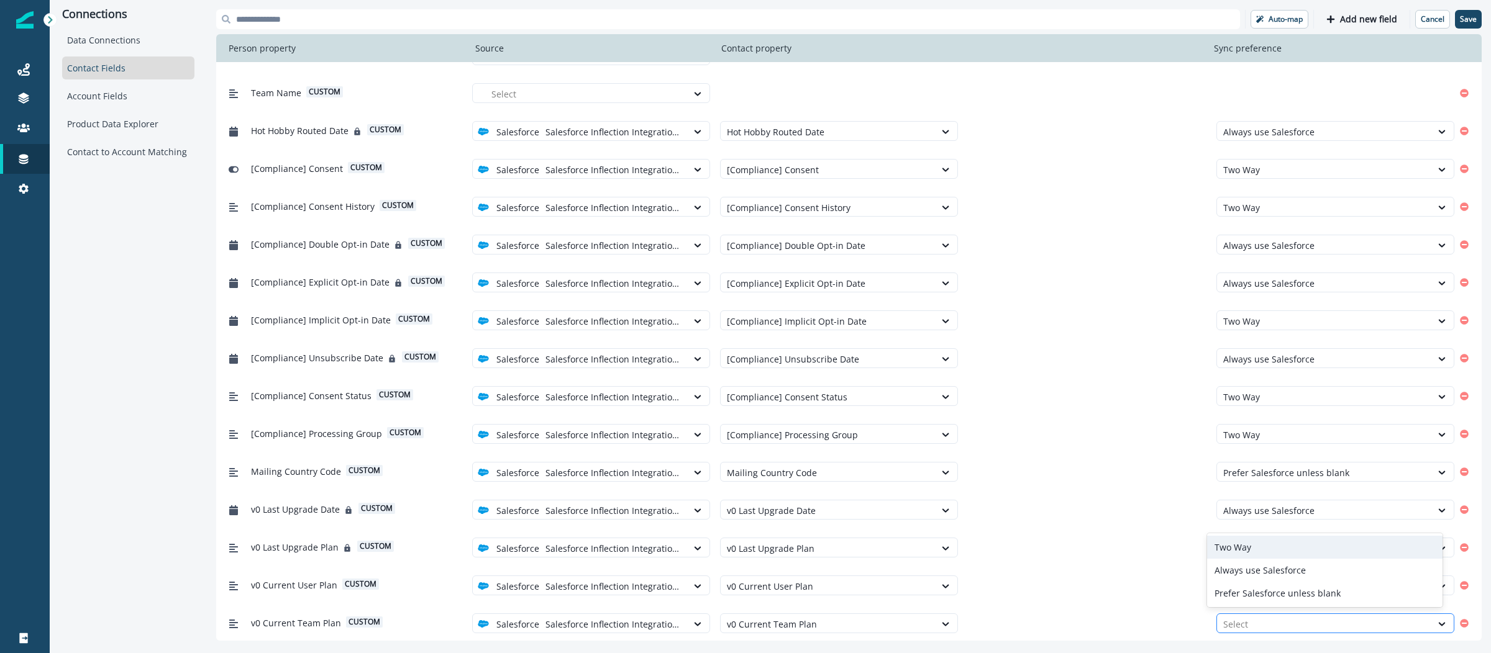
click at [1232, 622] on div at bounding box center [1324, 625] width 202 height 16
click at [1237, 578] on div "Always use Salesforce" at bounding box center [1325, 570] width 236 height 23
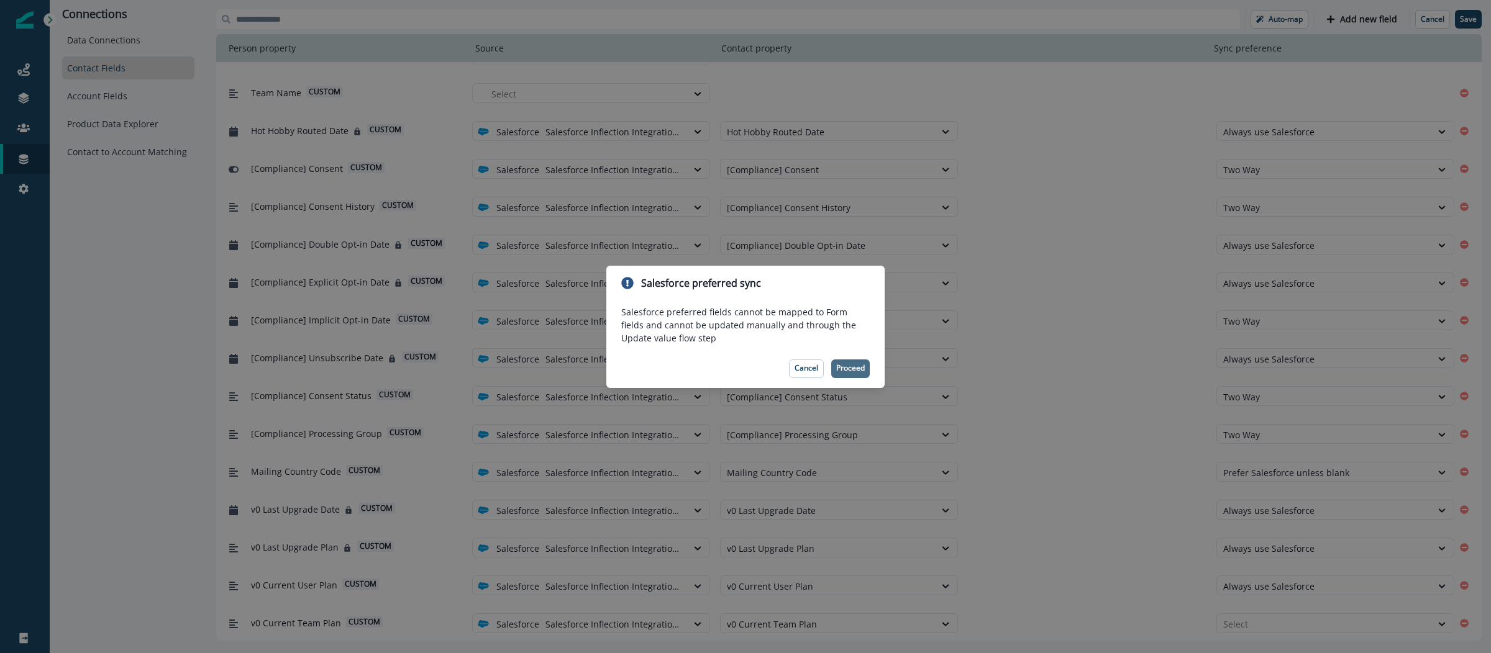
click at [848, 367] on p "Proceed" at bounding box center [850, 368] width 29 height 9
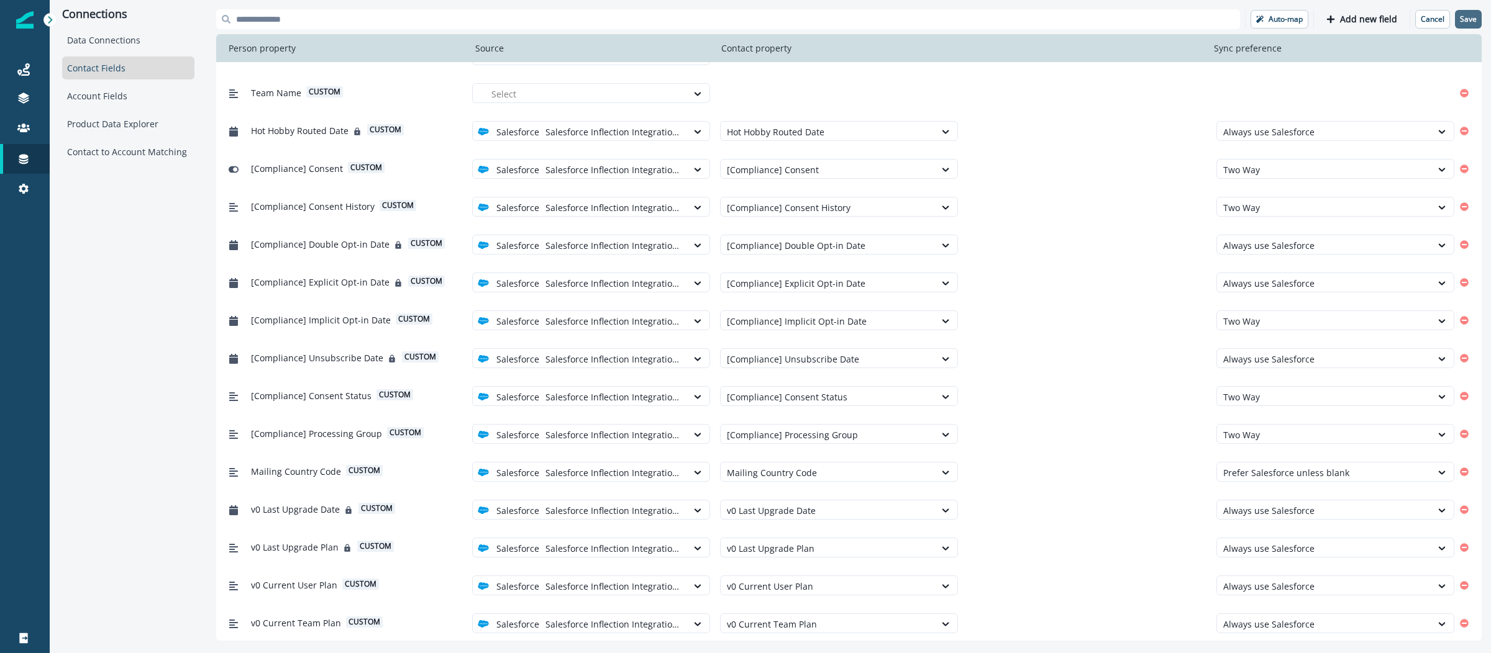
click at [1465, 19] on p "Save" at bounding box center [1467, 19] width 17 height 9
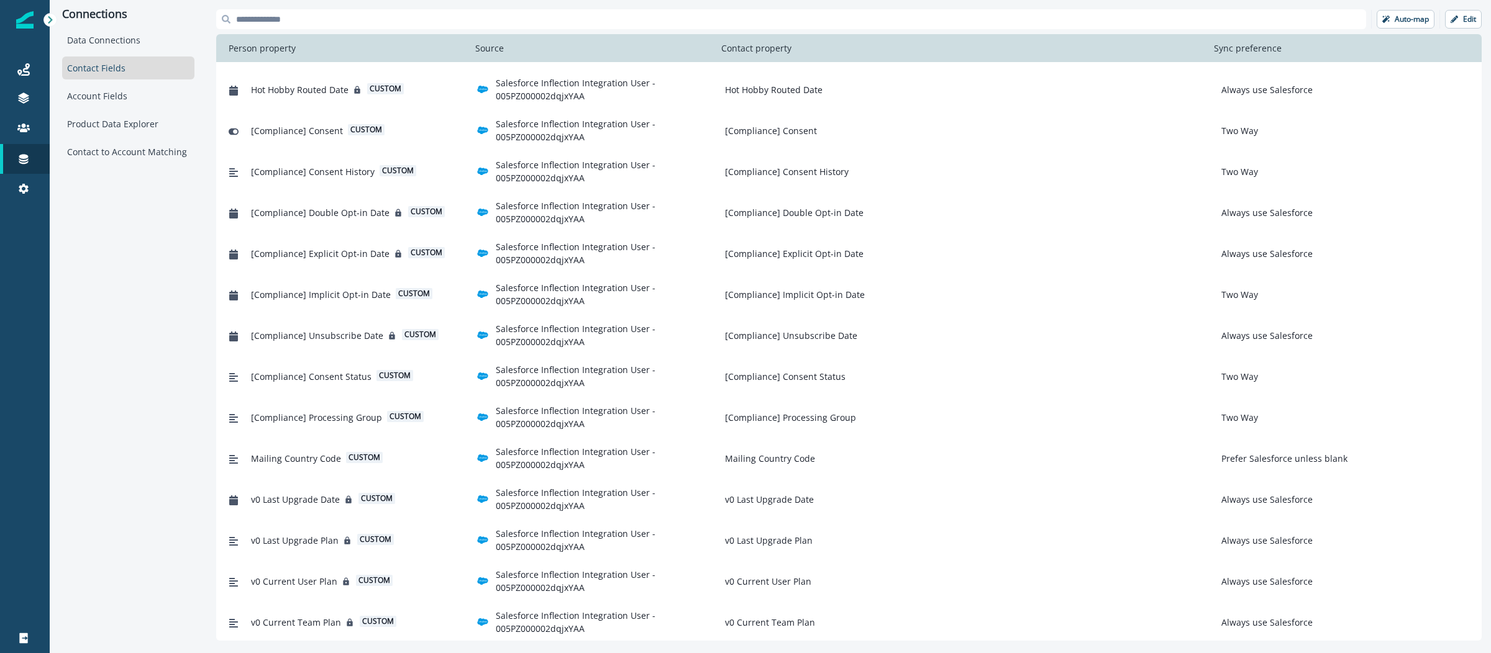
scroll to position [5575, 0]
click at [124, 38] on div "Data Connections" at bounding box center [128, 40] width 132 height 23
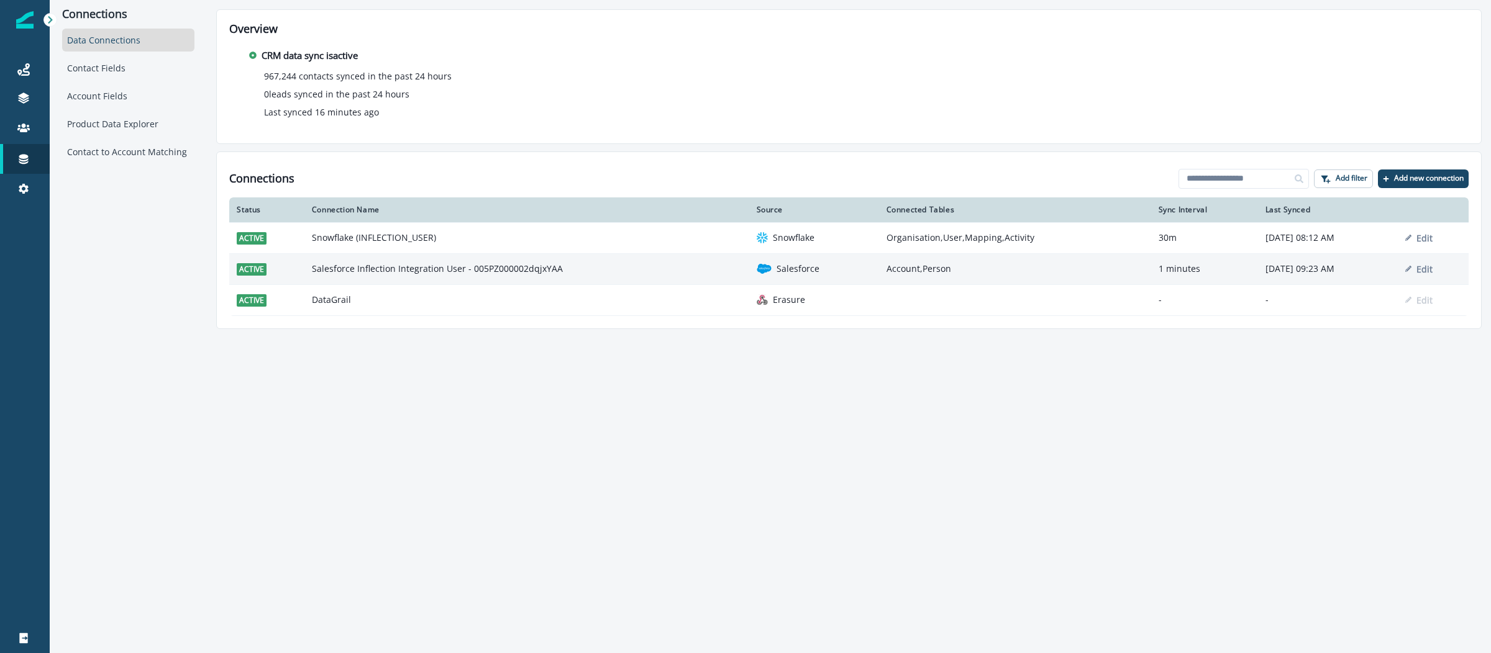
click at [450, 264] on td "Salesforce Inflection Integration User - 005PZ000002dqjxYAA" at bounding box center [526, 268] width 445 height 31
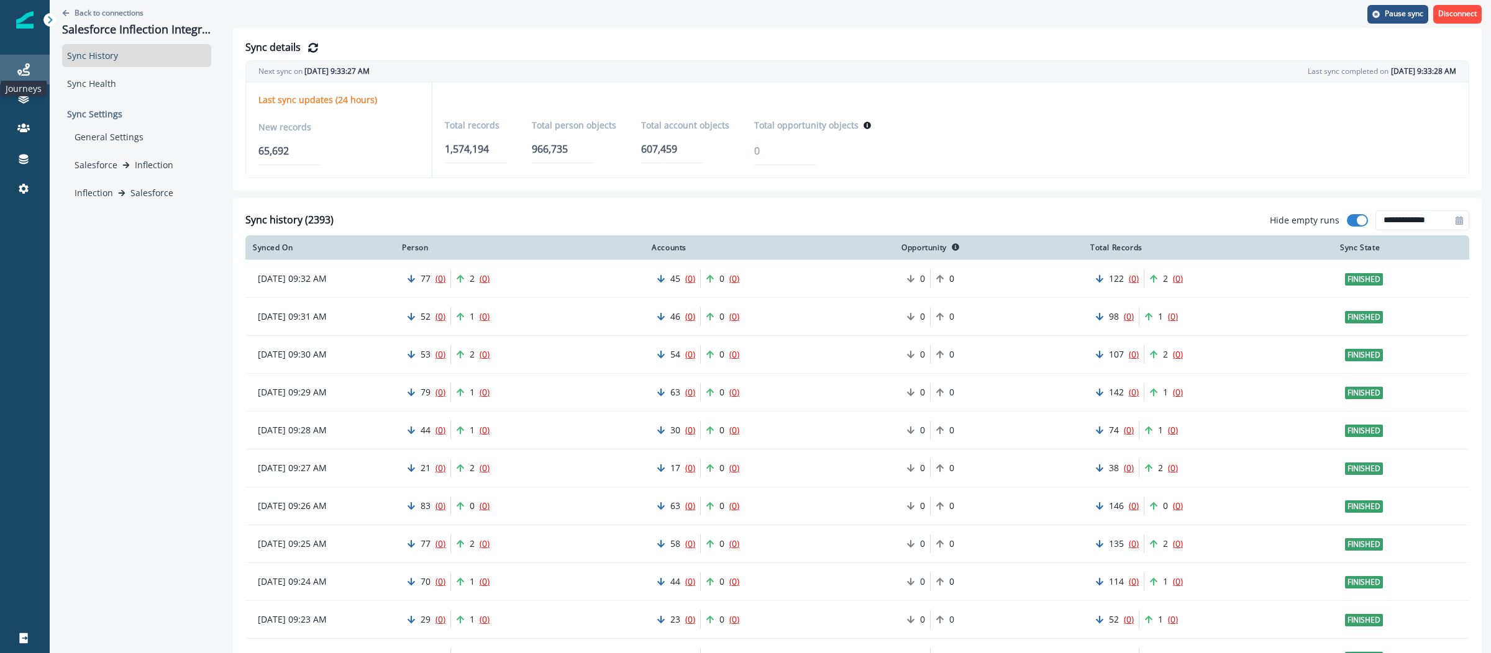
click at [27, 72] on icon at bounding box center [23, 69] width 12 height 12
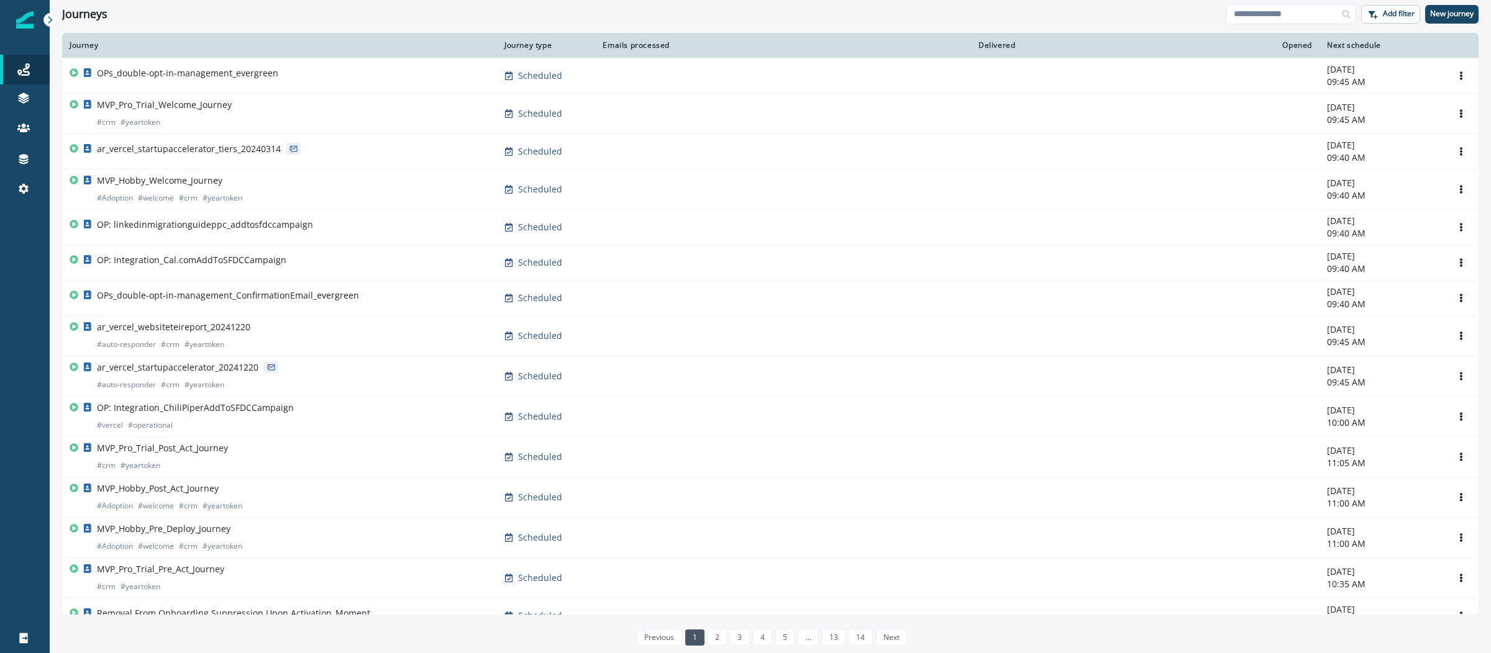
click at [1292, 24] on div "Journeys Add filter New journey" at bounding box center [770, 14] width 1441 height 28
click at [1295, 21] on input at bounding box center [1290, 14] width 130 height 20
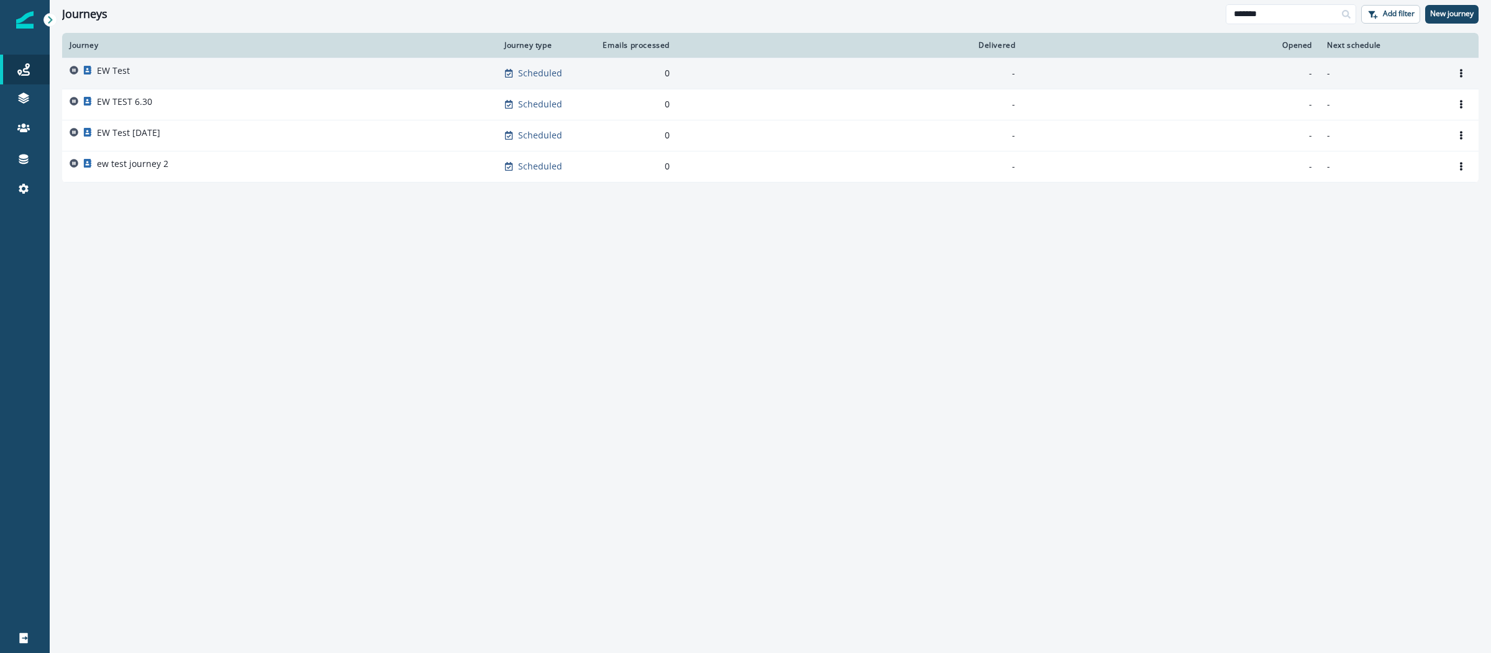
type input "*******"
click at [179, 68] on div "EW Test" at bounding box center [280, 73] width 420 height 17
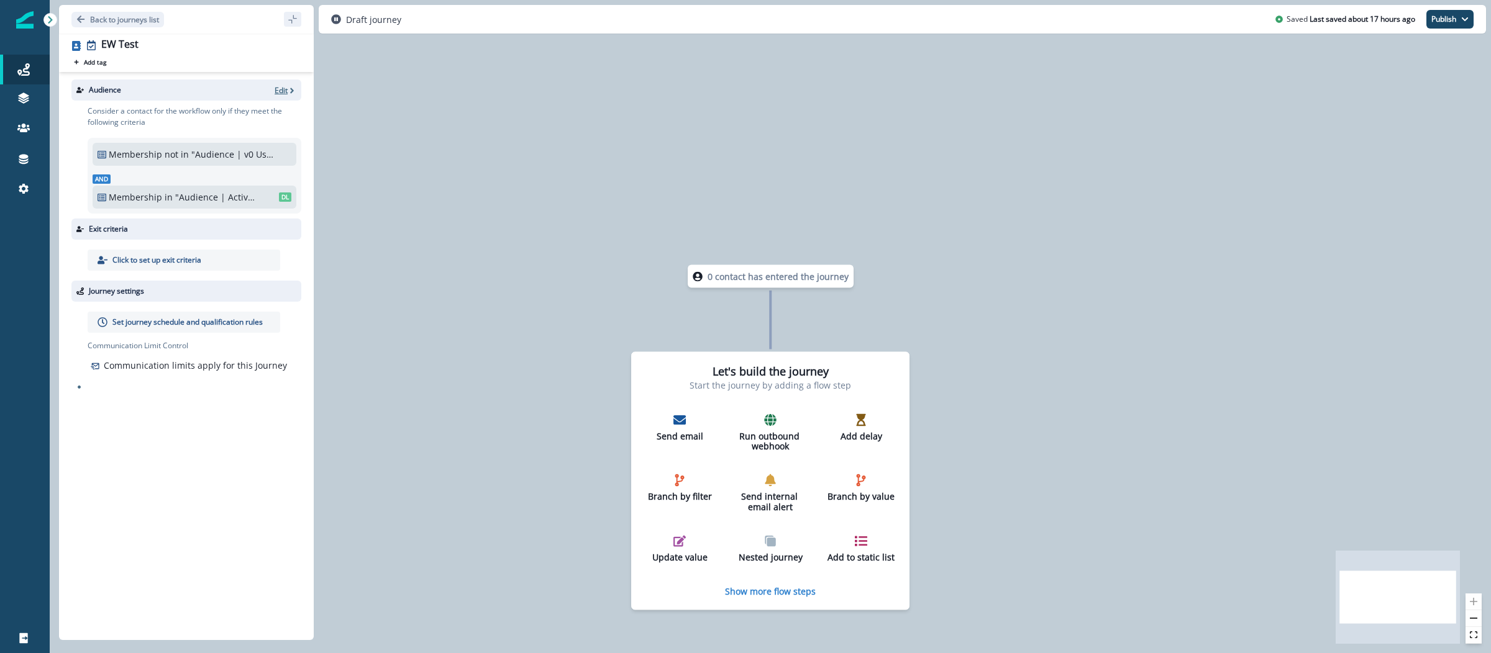
click at [279, 93] on p "Edit" at bounding box center [281, 90] width 13 height 11
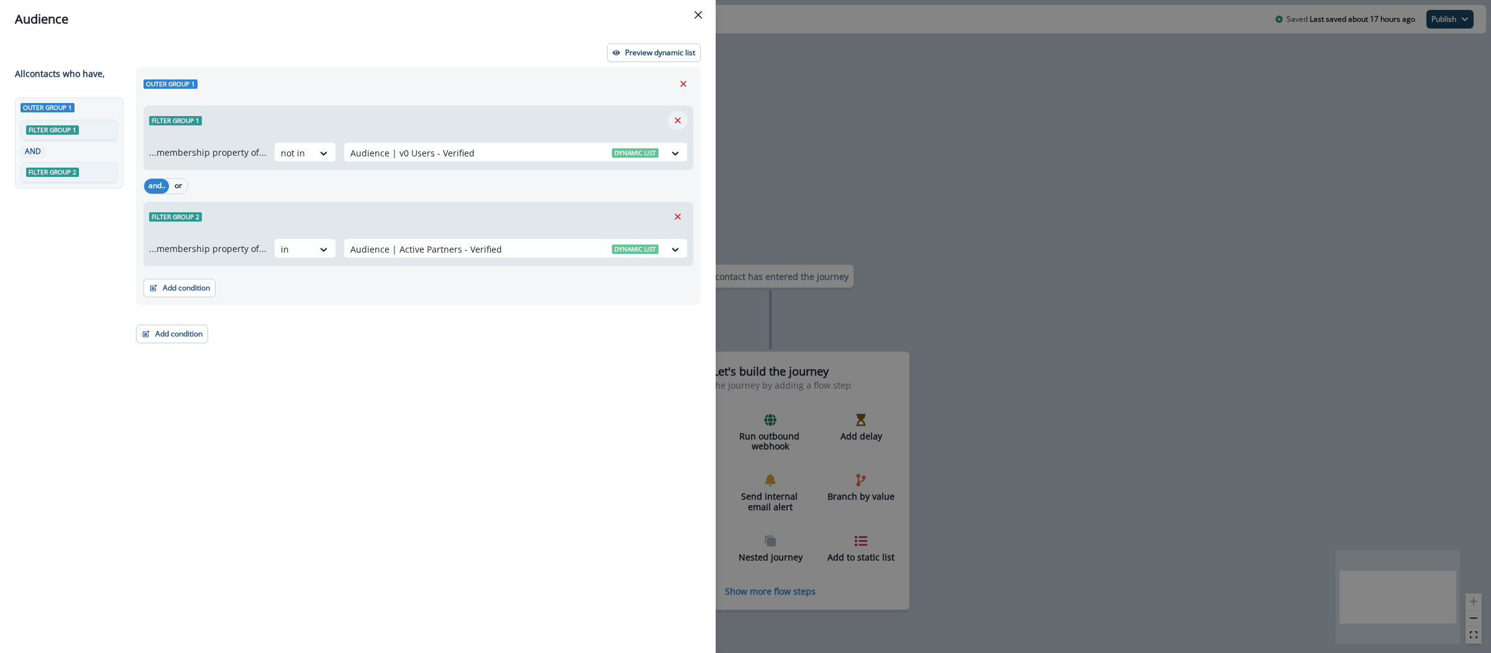
click at [678, 121] on icon "Remove" at bounding box center [677, 120] width 6 height 6
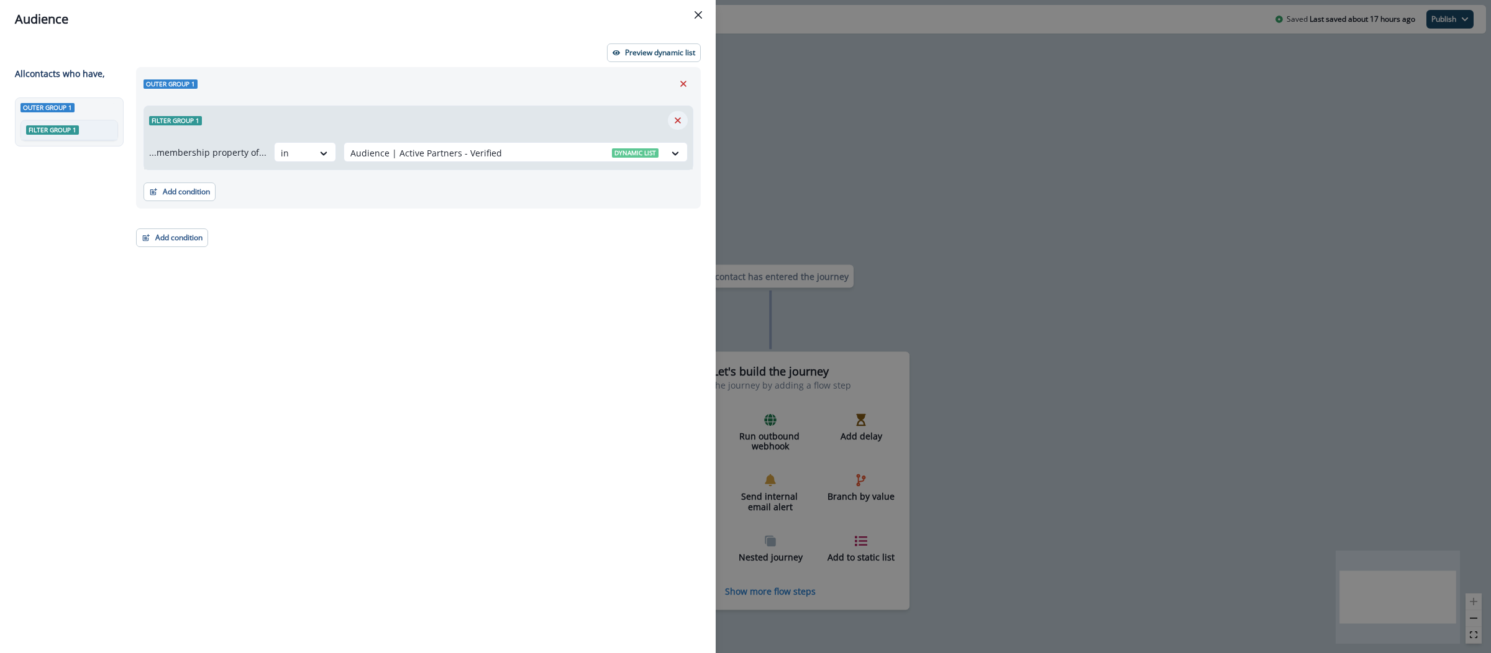
click at [678, 121] on icon "Remove" at bounding box center [677, 120] width 6 height 6
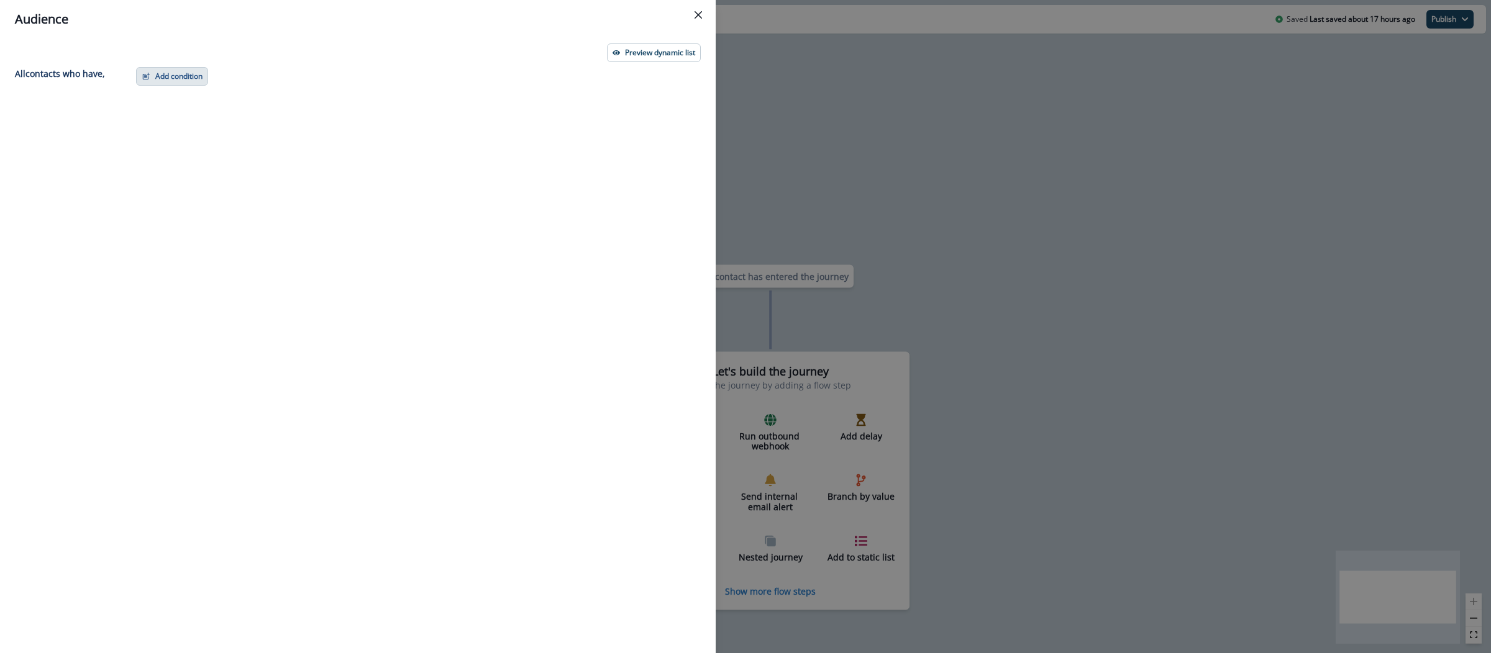
click at [200, 76] on button "Add condition" at bounding box center [172, 76] width 72 height 19
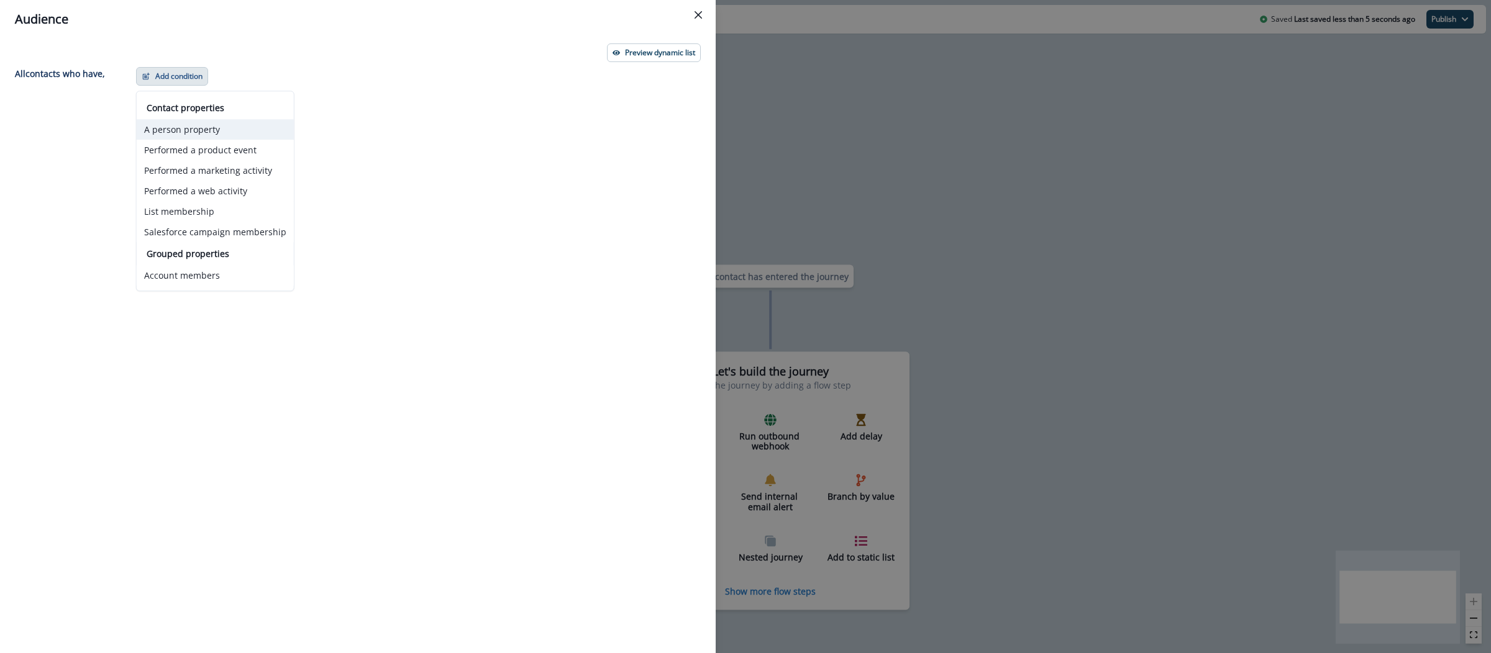
click at [204, 134] on button "A person property" at bounding box center [215, 129] width 157 height 20
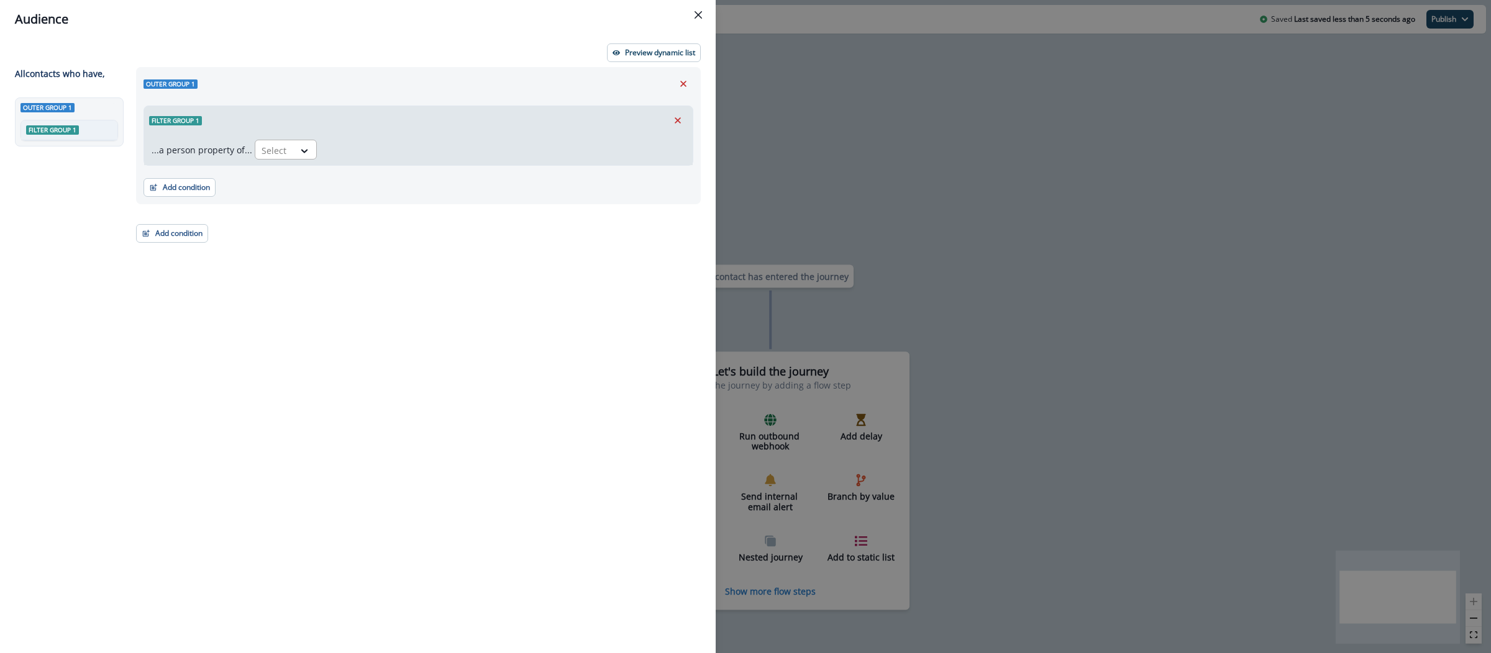
click at [286, 148] on div "Select" at bounding box center [274, 150] width 39 height 20
type input "**"
click at [304, 248] on div "v0 Current User Plan" at bounding box center [311, 247] width 119 height 23
click at [414, 158] on div "Select" at bounding box center [402, 150] width 39 height 20
click at [430, 183] on div "equal to" at bounding box center [425, 178] width 98 height 23
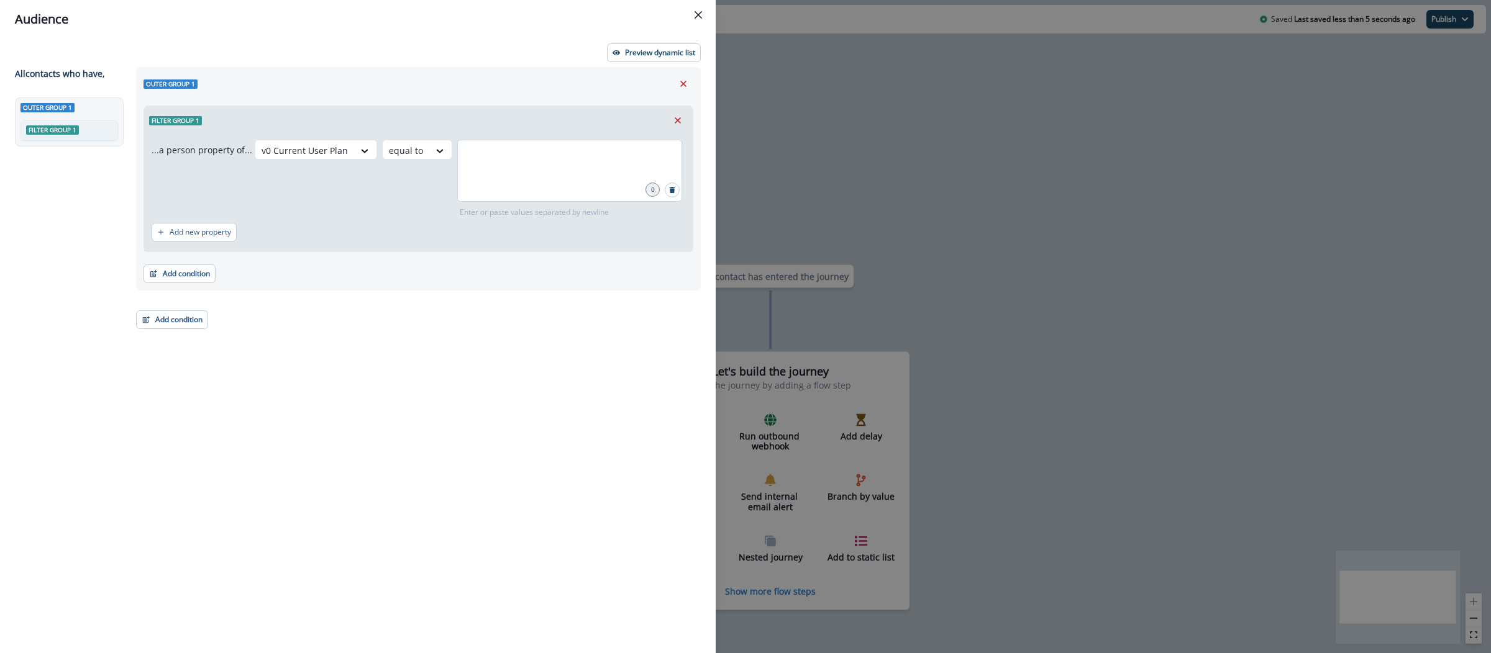
click at [506, 173] on div at bounding box center [569, 171] width 225 height 62
type input "*"
type input "*******"
type input "****"
click at [637, 60] on button "Preview dynamic list" at bounding box center [654, 52] width 94 height 19
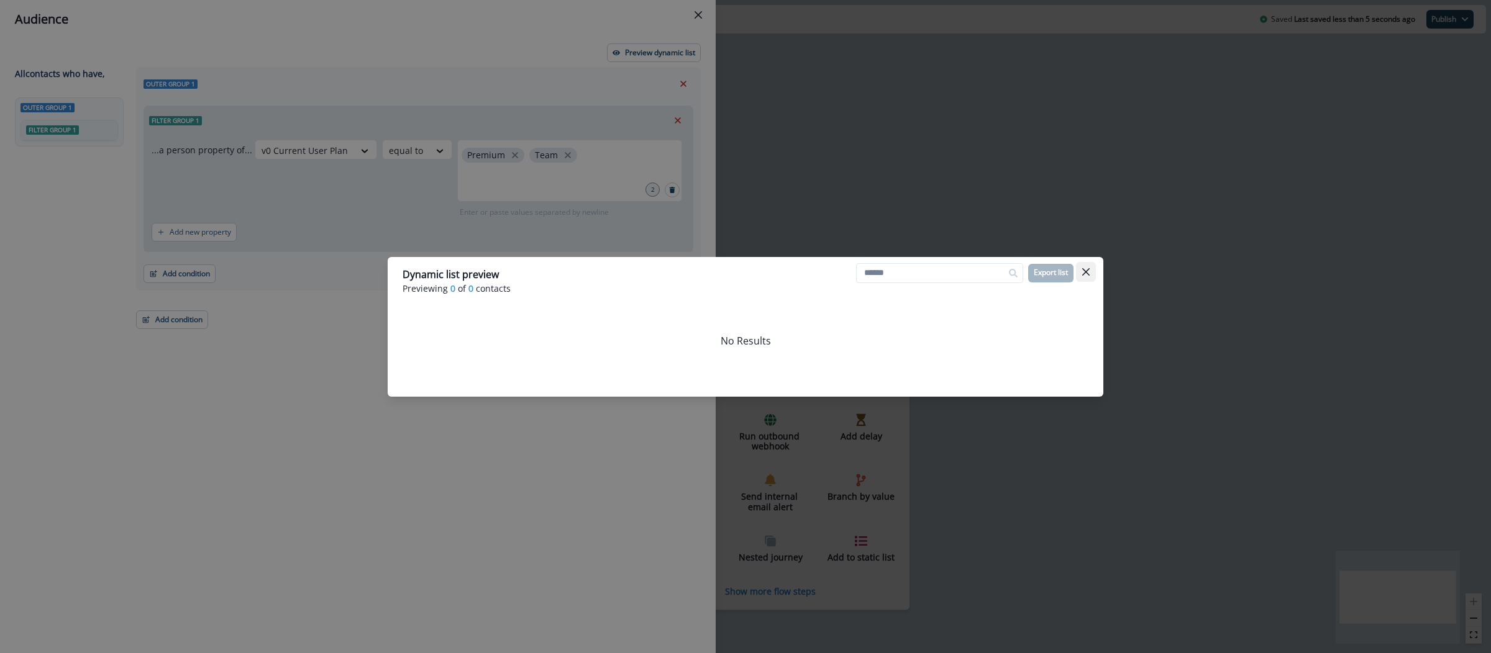
click at [1086, 273] on icon "Close" at bounding box center [1085, 271] width 7 height 7
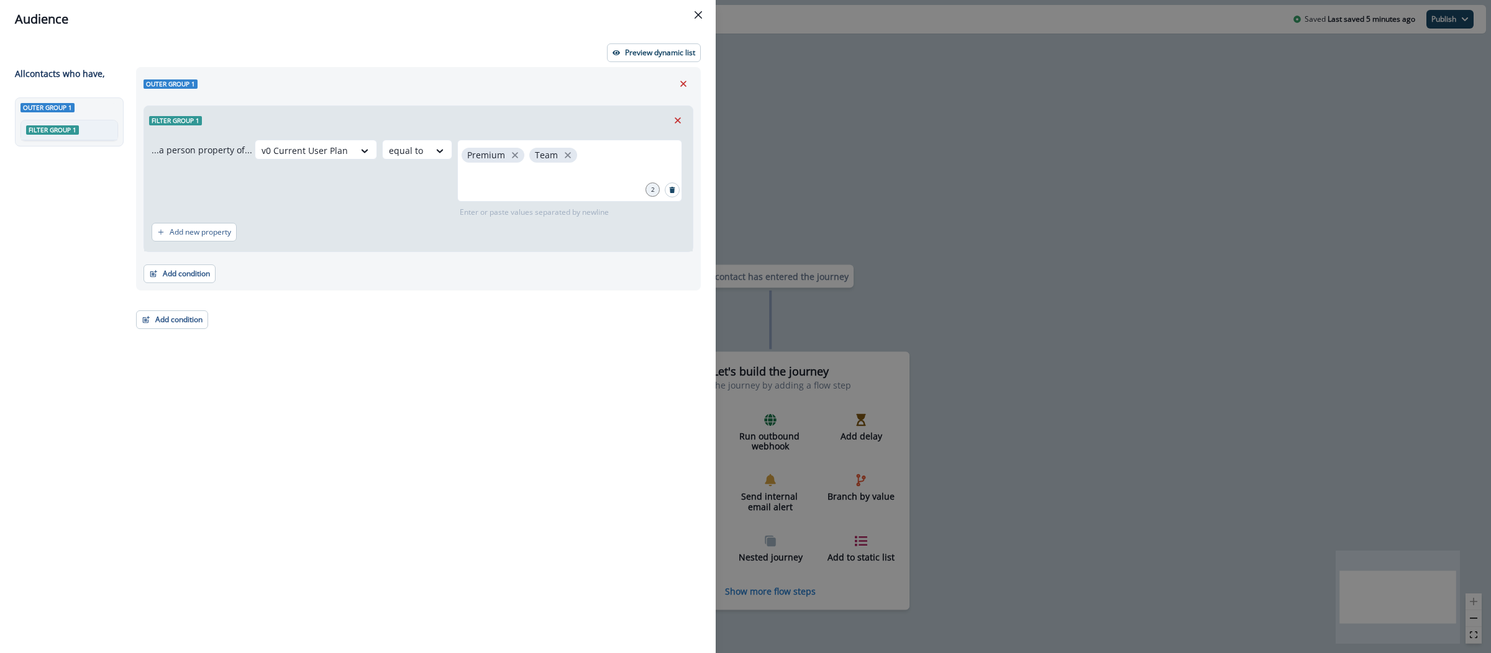
click at [782, 61] on div "Audience Preview dynamic list All contact s who have, Outer group 1 Filter grou…" at bounding box center [745, 326] width 1491 height 653
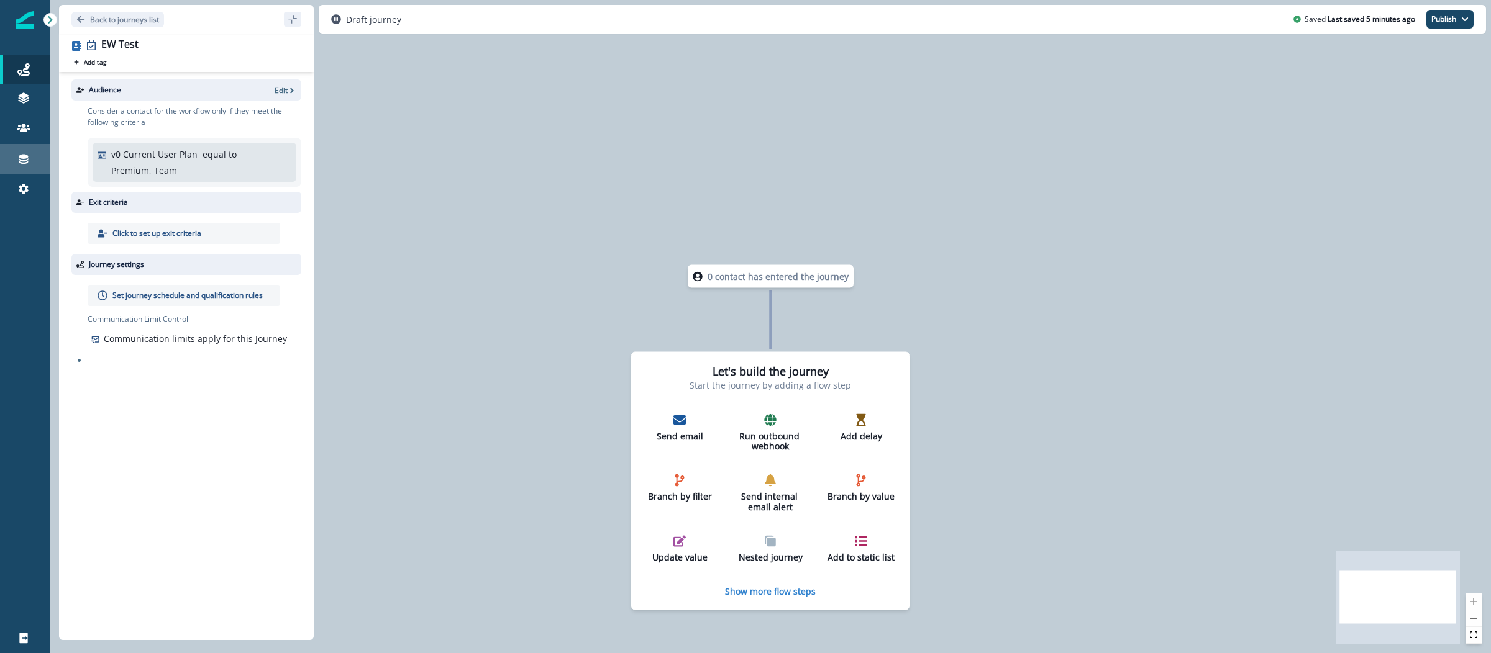
click at [22, 167] on link "Connections" at bounding box center [25, 159] width 50 height 30
